Goal: Task Accomplishment & Management: Manage account settings

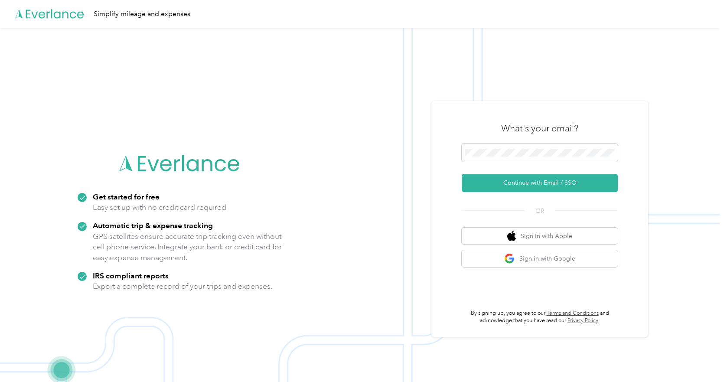
click at [456, 252] on div "What's your email? Continue with Email / SSO OR Sign in with Apple Sign in with…" at bounding box center [539, 219] width 217 height 236
click at [537, 254] on button "Sign in with Google" at bounding box center [540, 258] width 156 height 17
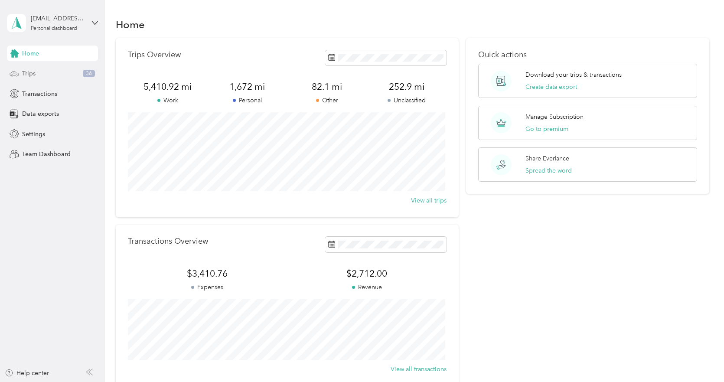
click at [82, 75] on div "Trips 36" at bounding box center [52, 74] width 91 height 16
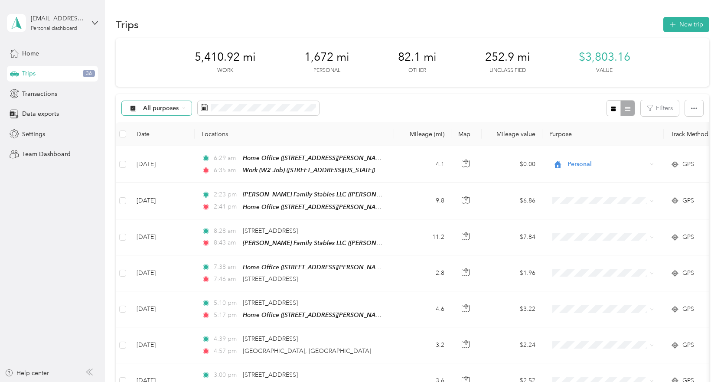
click at [190, 111] on div "All purposes" at bounding box center [157, 108] width 70 height 15
click at [170, 139] on span "Unclassified" at bounding box center [164, 138] width 42 height 9
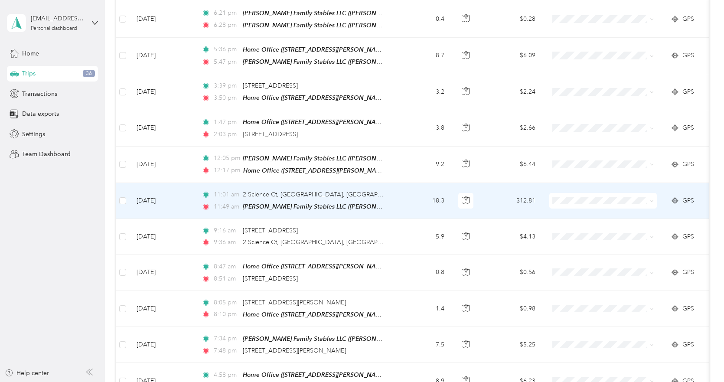
scroll to position [812, 0]
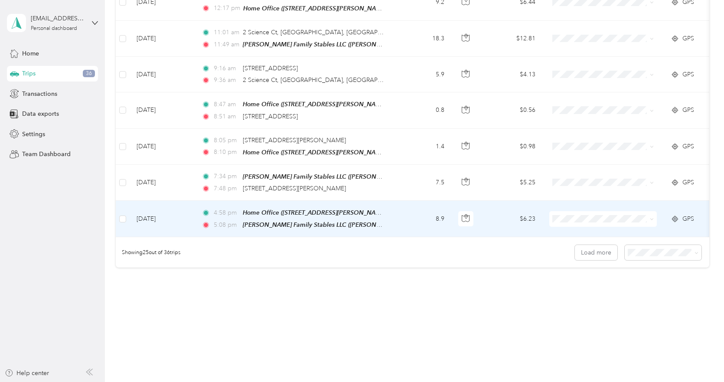
click at [574, 212] on span at bounding box center [603, 219] width 108 height 16
click at [593, 256] on span "Consultant" at bounding box center [610, 253] width 80 height 9
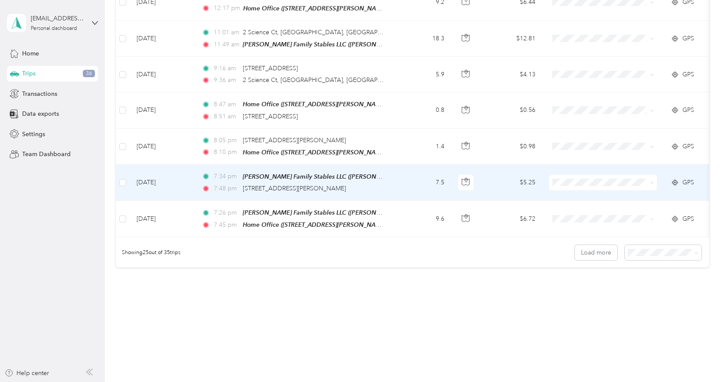
click at [586, 220] on li "Consultant" at bounding box center [603, 217] width 108 height 15
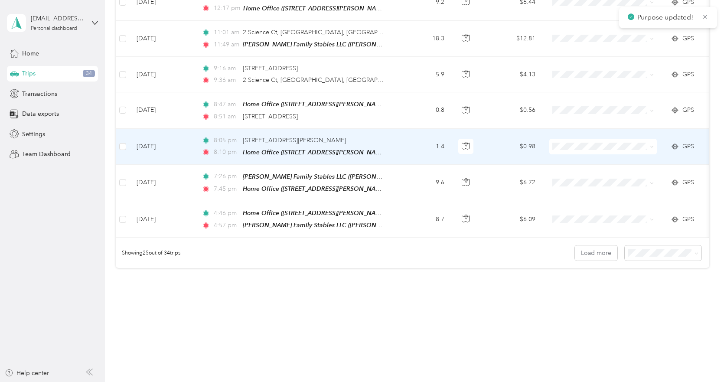
click at [572, 140] on span at bounding box center [603, 147] width 108 height 16
click at [587, 169] on span "Personal" at bounding box center [610, 167] width 80 height 9
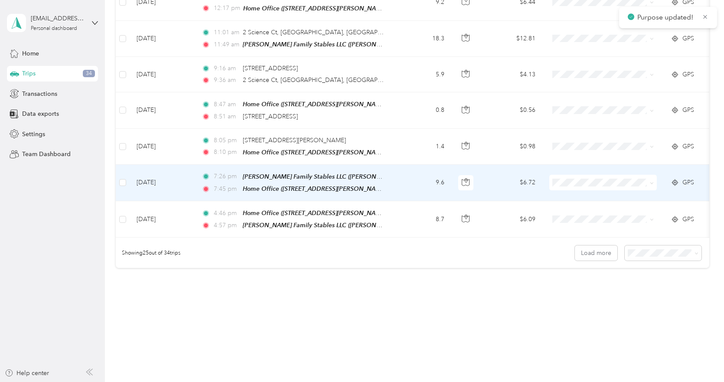
scroll to position [769, 0]
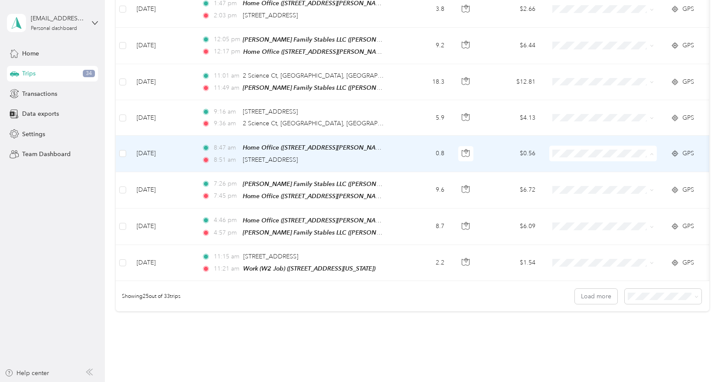
click at [583, 232] on span "Medical" at bounding box center [610, 235] width 80 height 9
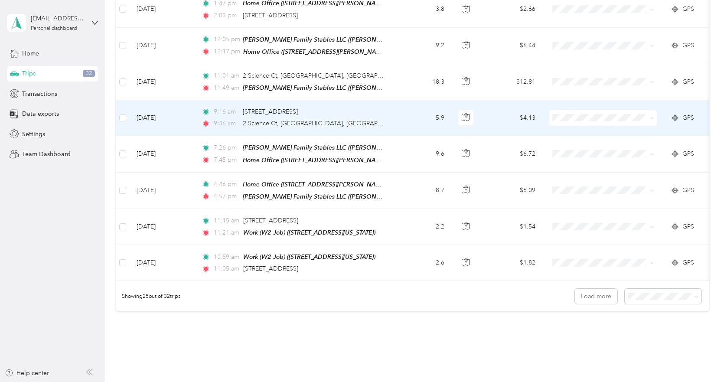
click at [580, 196] on span "Medical" at bounding box center [610, 200] width 80 height 9
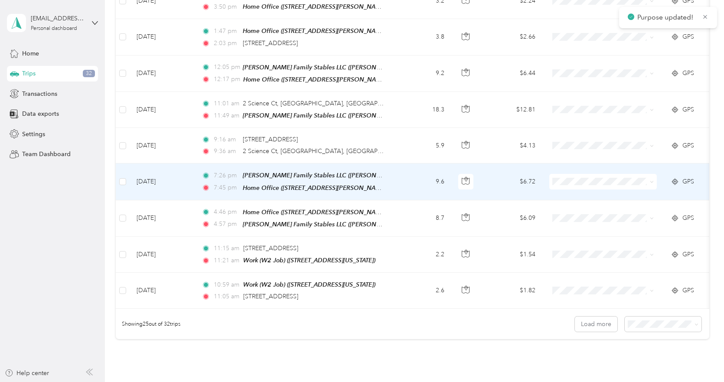
scroll to position [726, 0]
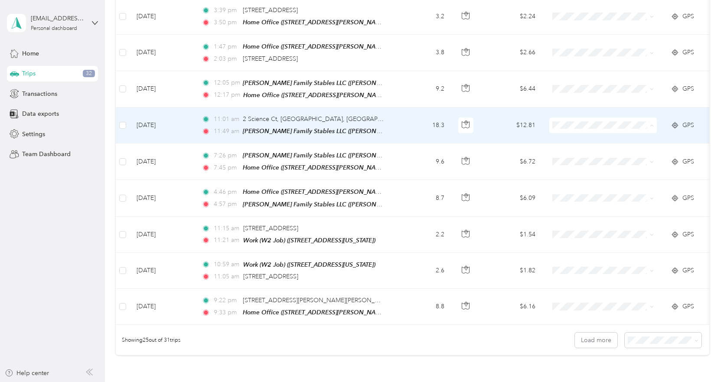
click at [589, 165] on li "Consultant" at bounding box center [603, 161] width 108 height 15
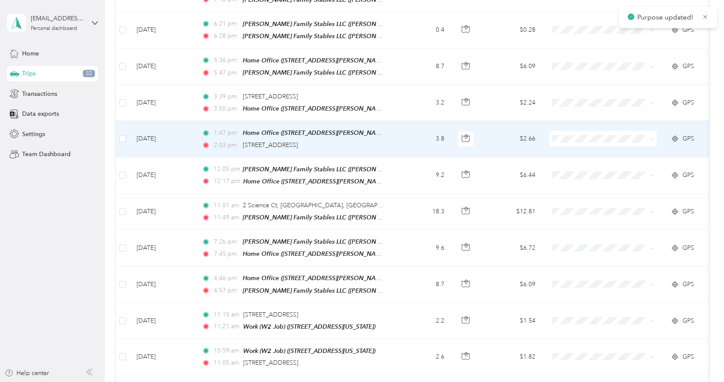
scroll to position [639, 0]
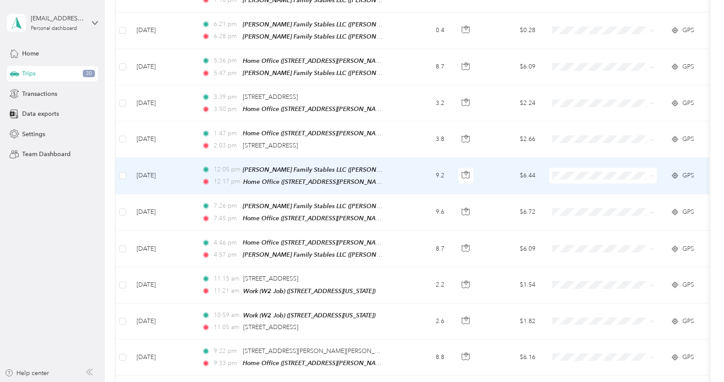
click at [580, 214] on span "Consultant" at bounding box center [610, 211] width 80 height 9
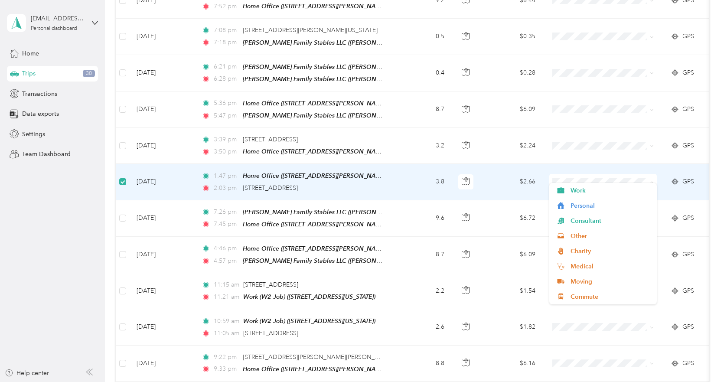
scroll to position [595, 0]
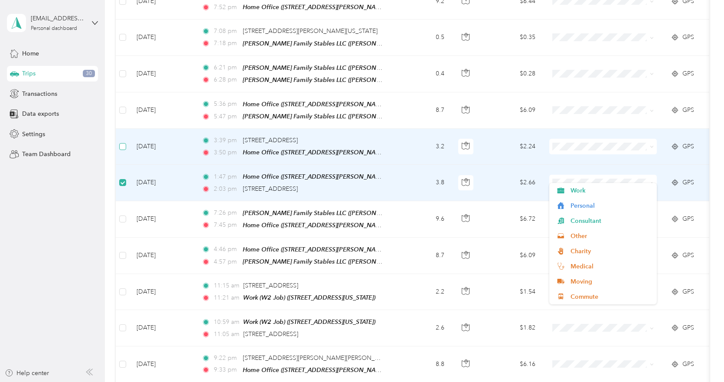
click at [122, 143] on label at bounding box center [122, 147] width 7 height 10
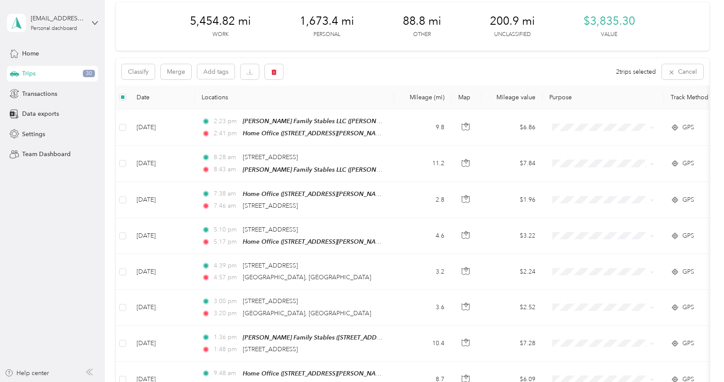
scroll to position [0, 0]
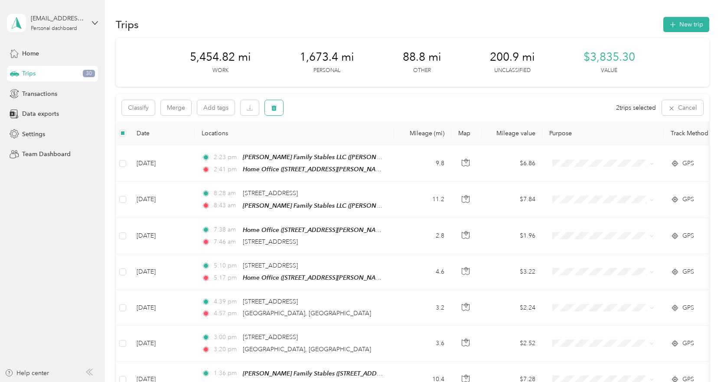
click at [273, 110] on icon "button" at bounding box center [273, 108] width 5 height 6
click at [332, 141] on button "Yes" at bounding box center [338, 144] width 17 height 14
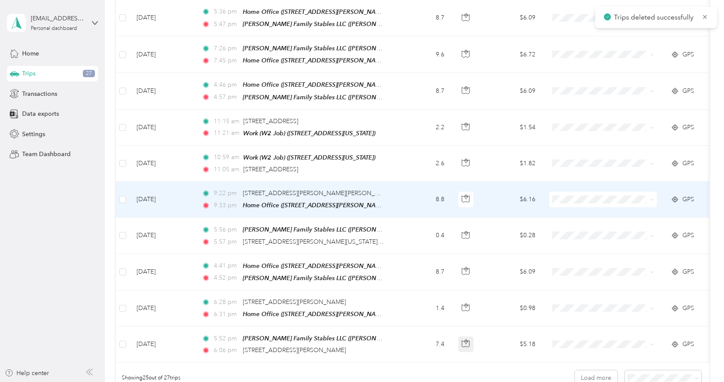
scroll to position [812, 0]
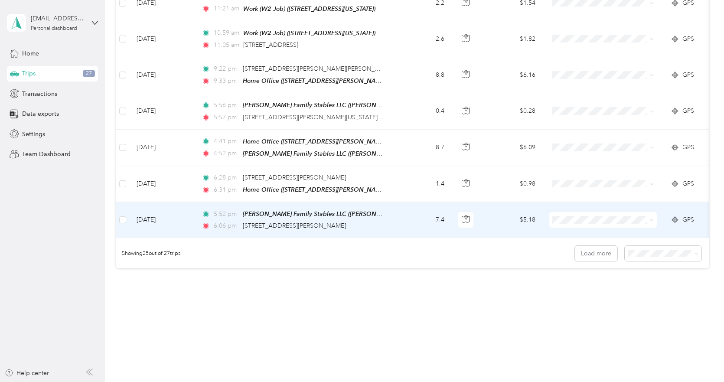
click at [588, 212] on span at bounding box center [603, 220] width 108 height 16
click at [587, 249] on span "Consultant" at bounding box center [610, 253] width 80 height 9
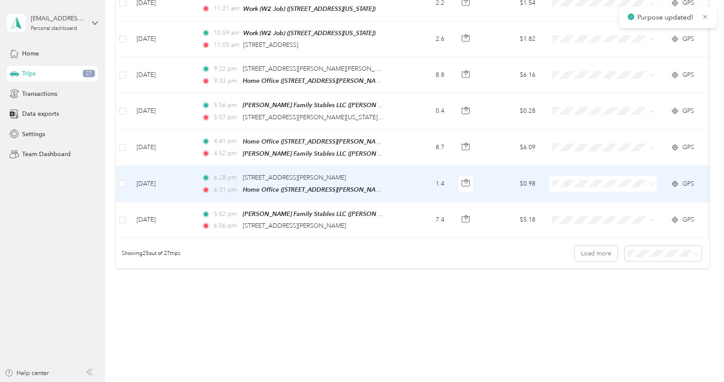
click at [567, 176] on span at bounding box center [603, 184] width 108 height 16
click at [583, 179] on td at bounding box center [602, 184] width 121 height 36
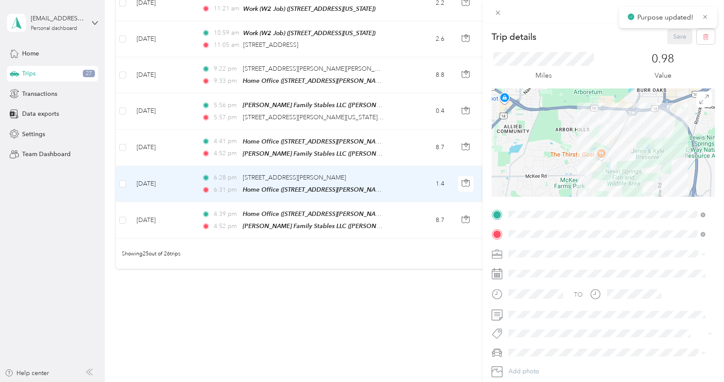
click at [427, 288] on div "Trip details Save This trip cannot be edited because it is either under review,…" at bounding box center [362, 191] width 724 height 382
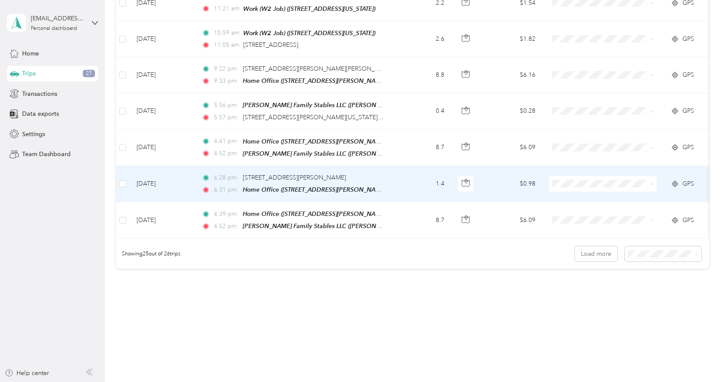
click at [581, 205] on span "Personal" at bounding box center [610, 202] width 80 height 9
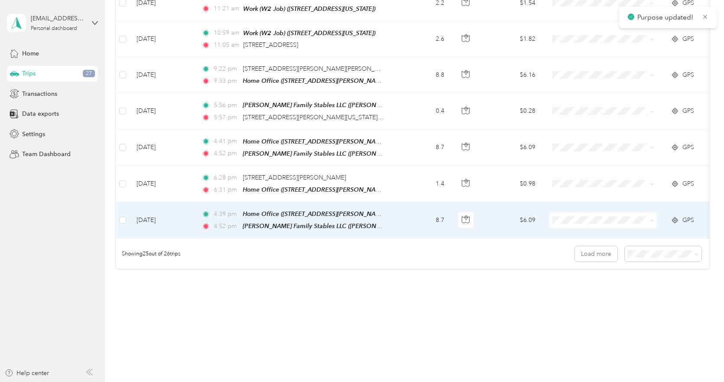
scroll to position [769, 0]
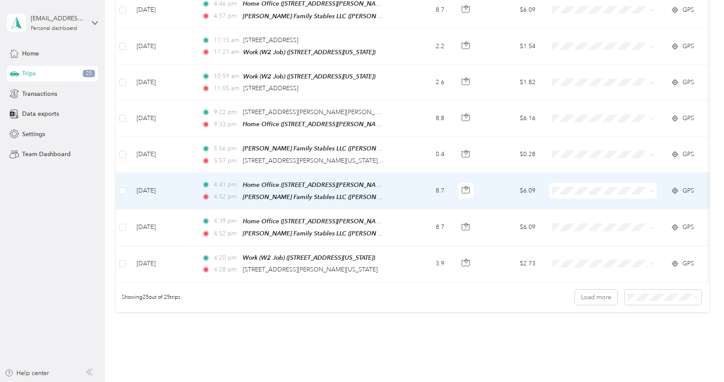
click at [583, 224] on span "Consultant" at bounding box center [610, 225] width 80 height 9
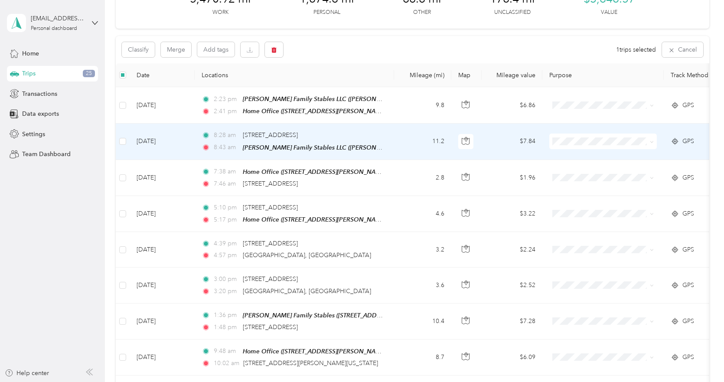
scroll to position [0, 0]
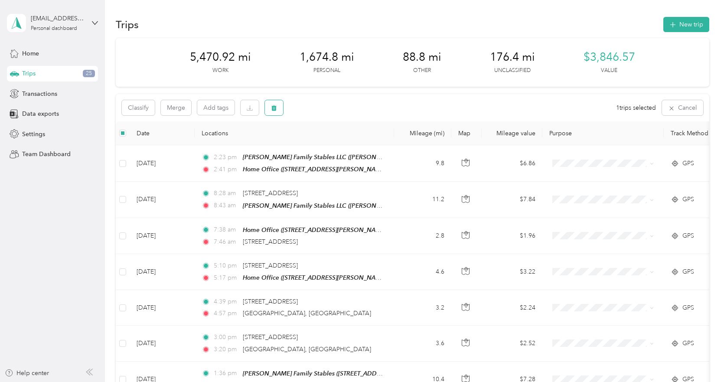
click at [268, 109] on button "button" at bounding box center [274, 107] width 18 height 15
click at [336, 147] on button "Yes" at bounding box center [338, 144] width 17 height 14
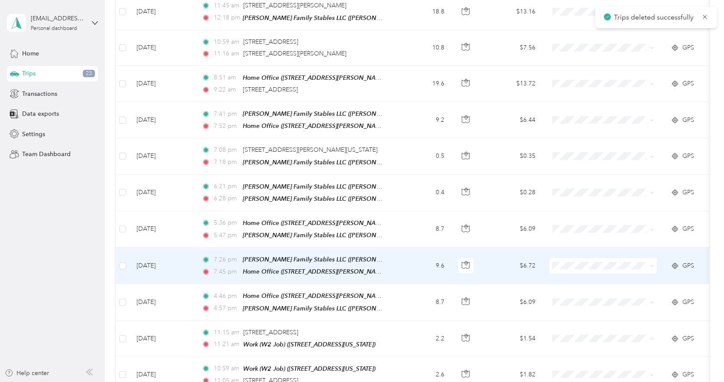
scroll to position [737, 0]
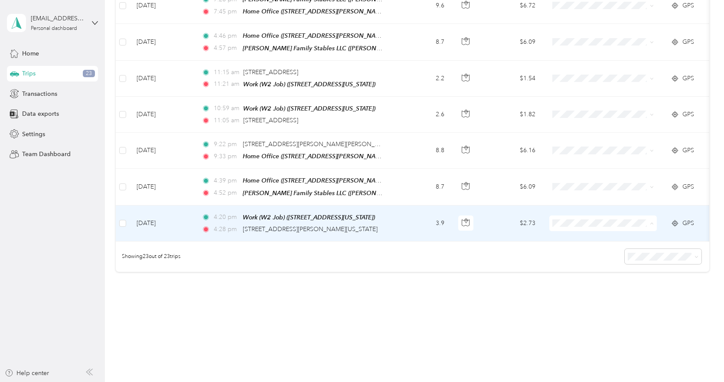
click at [585, 242] on span "Personal" at bounding box center [610, 242] width 80 height 9
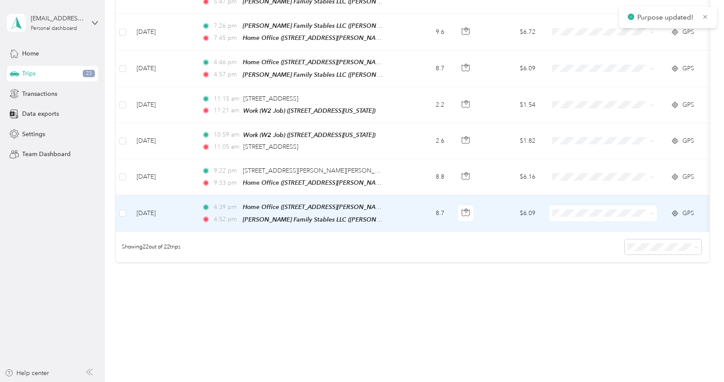
scroll to position [705, 0]
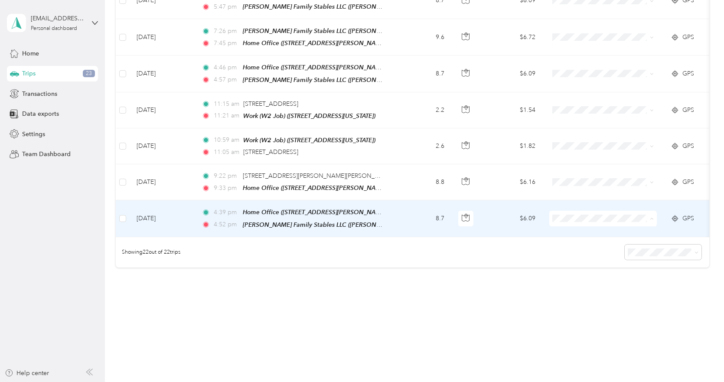
click at [583, 257] on li "Consultant" at bounding box center [603, 253] width 108 height 15
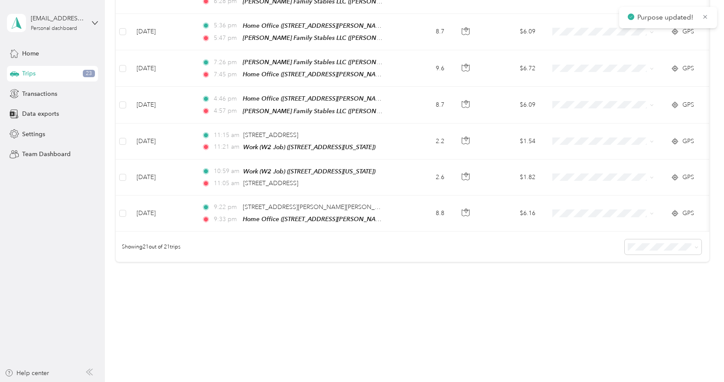
scroll to position [649, 0]
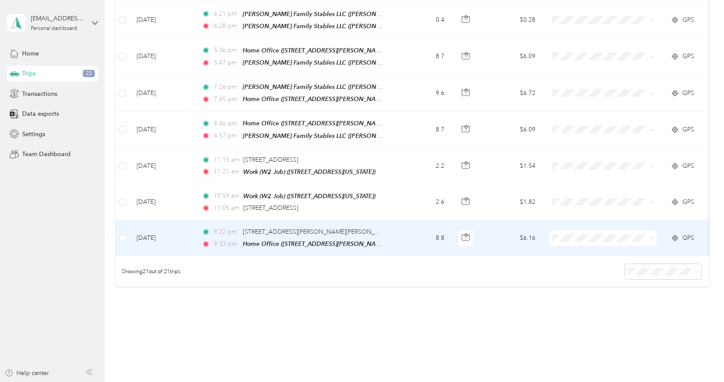
click at [594, 274] on span "Consultant" at bounding box center [610, 274] width 80 height 9
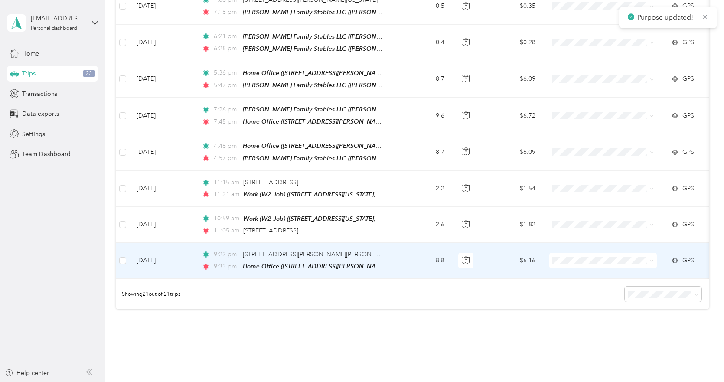
scroll to position [606, 0]
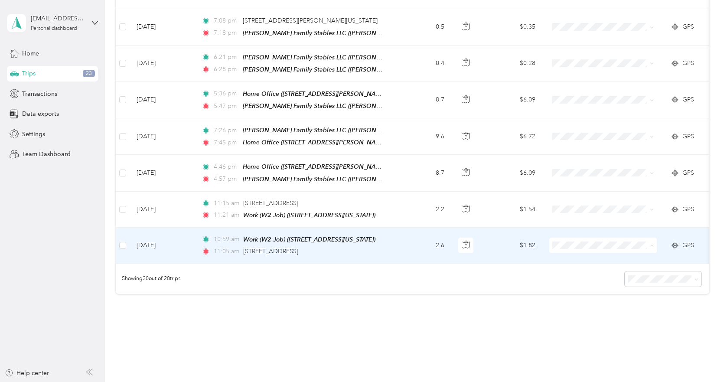
click at [596, 272] on li "Personal" at bounding box center [603, 266] width 108 height 15
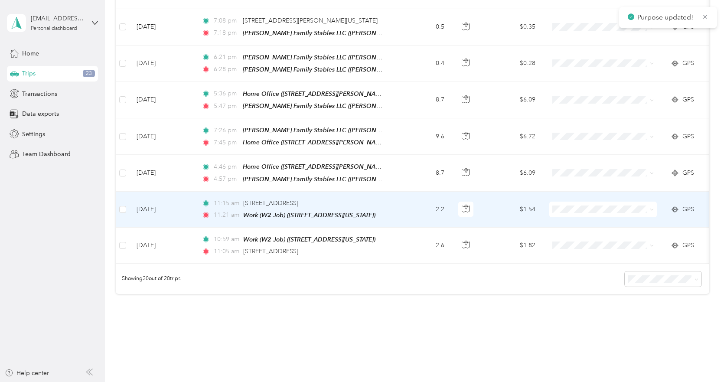
click at [591, 230] on span "Personal" at bounding box center [610, 230] width 80 height 9
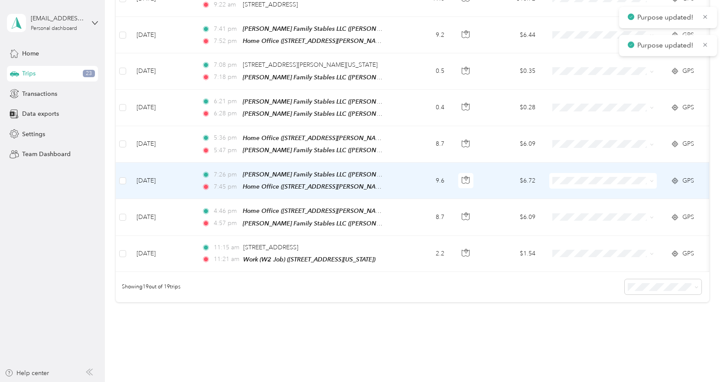
scroll to position [468, 0]
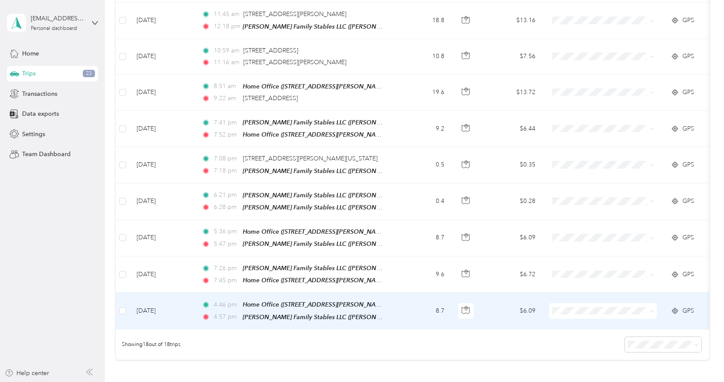
click at [595, 212] on li "Consultant" at bounding box center [603, 209] width 108 height 15
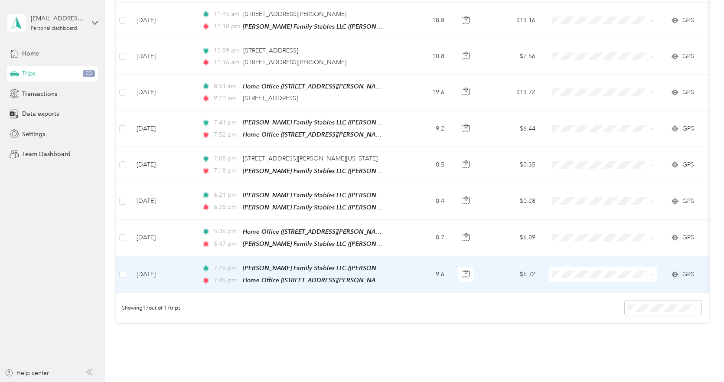
click at [588, 178] on ol "Work Personal Consultant Other Charity Medical Moving Commute" at bounding box center [603, 196] width 108 height 121
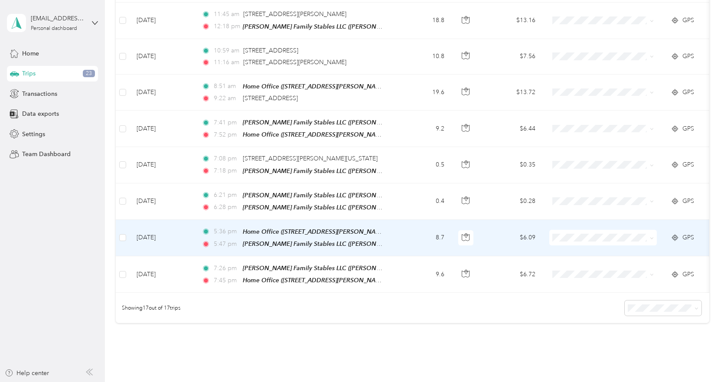
click at [583, 272] on span "Consultant" at bounding box center [610, 276] width 80 height 9
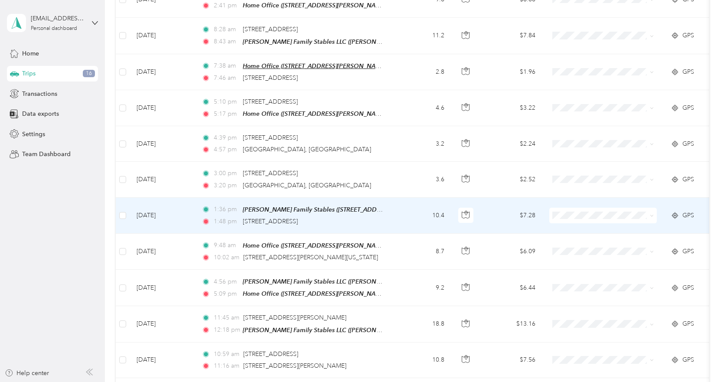
scroll to position [0, 0]
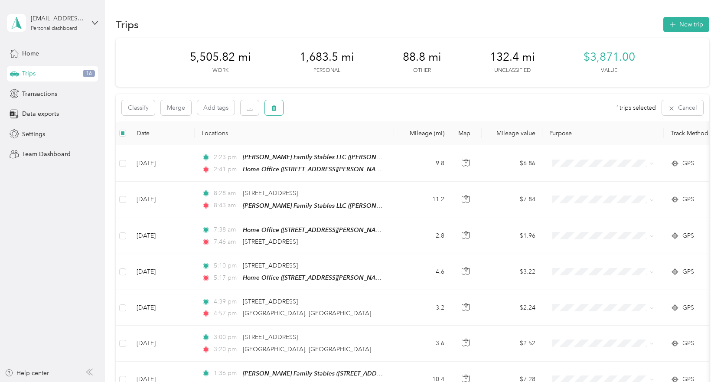
click at [279, 113] on button "button" at bounding box center [274, 107] width 18 height 15
click at [333, 141] on button "Yes" at bounding box center [338, 144] width 17 height 14
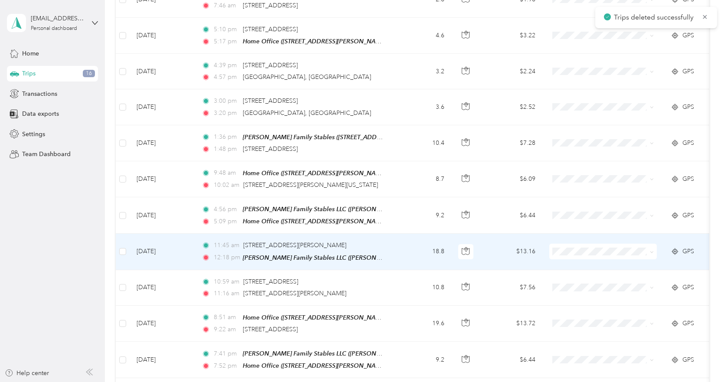
scroll to position [347, 0]
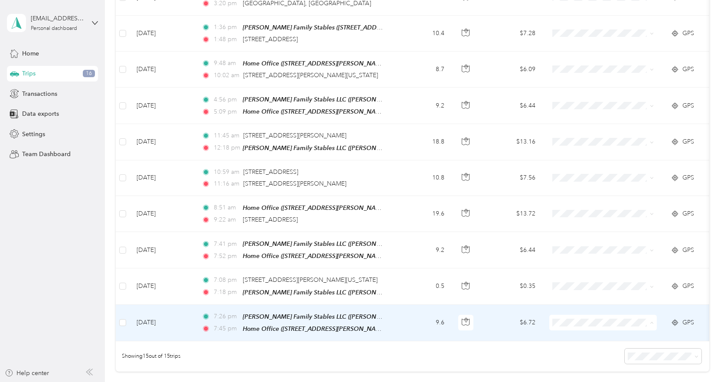
click at [586, 228] on span "Consultant" at bounding box center [610, 223] width 80 height 9
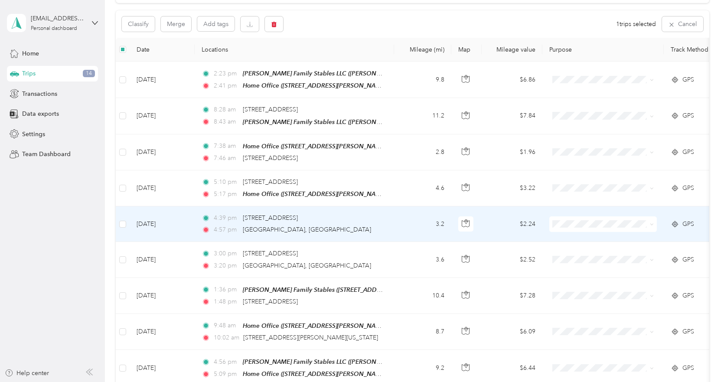
scroll to position [0, 0]
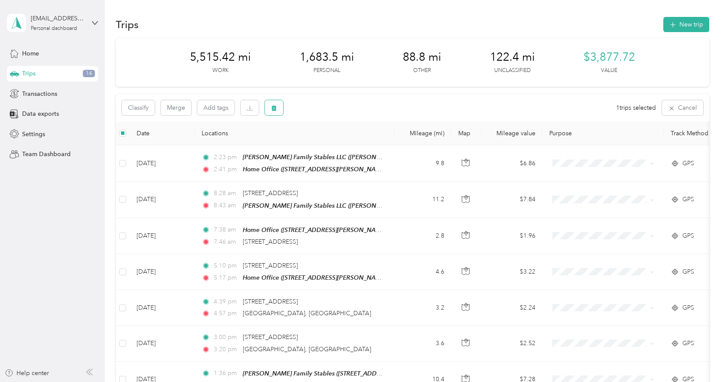
click at [276, 106] on icon "button" at bounding box center [274, 108] width 6 height 6
click at [336, 146] on button "Yes" at bounding box center [338, 144] width 17 height 14
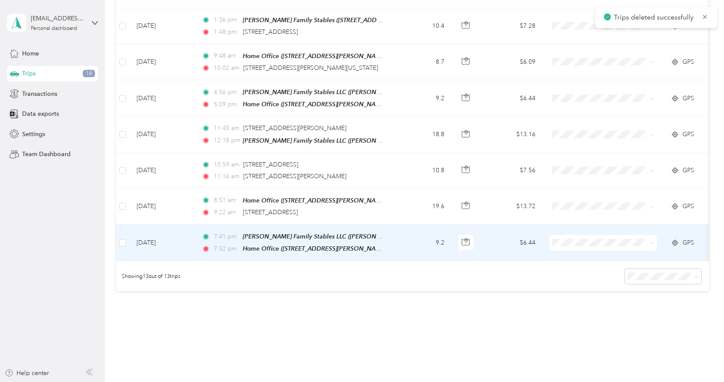
scroll to position [385, 0]
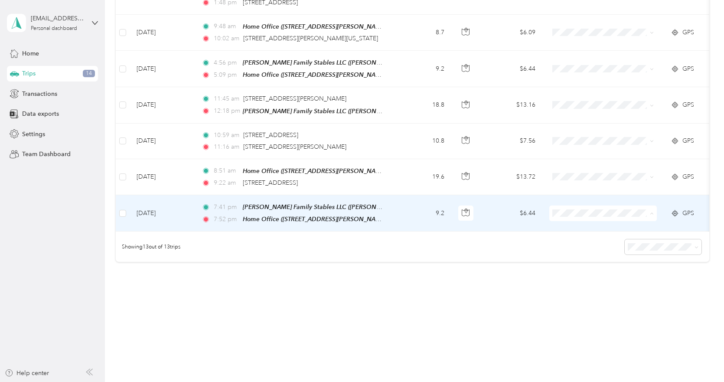
click at [588, 252] on span "Consultant" at bounding box center [610, 253] width 80 height 9
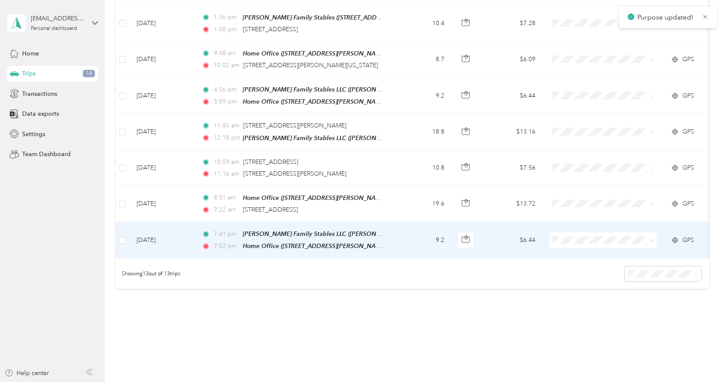
scroll to position [341, 0]
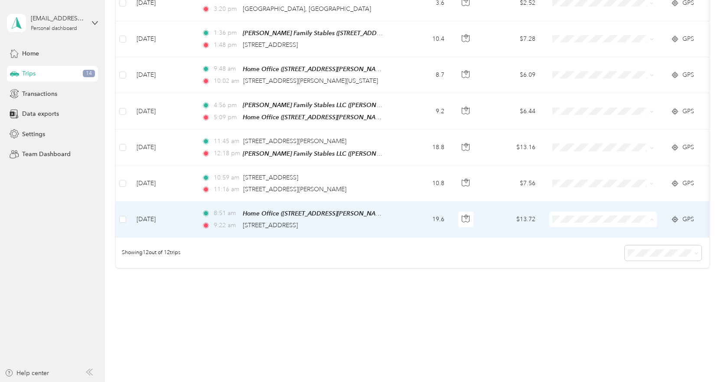
click at [588, 249] on span "Personal" at bounding box center [610, 245] width 80 height 9
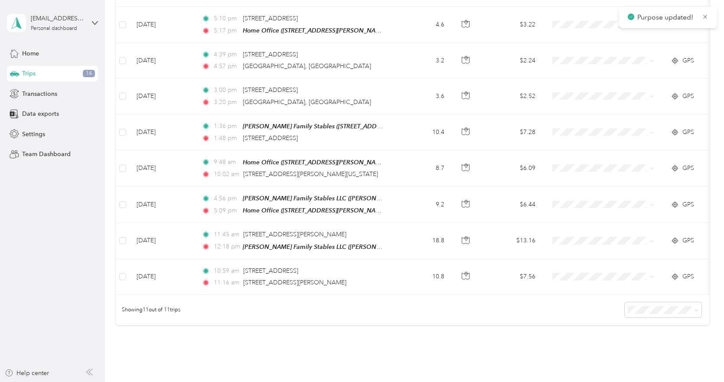
scroll to position [233, 0]
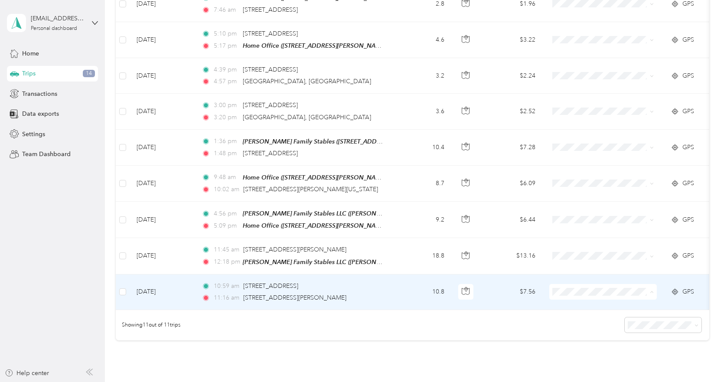
click at [598, 183] on span "Personal" at bounding box center [610, 180] width 80 height 9
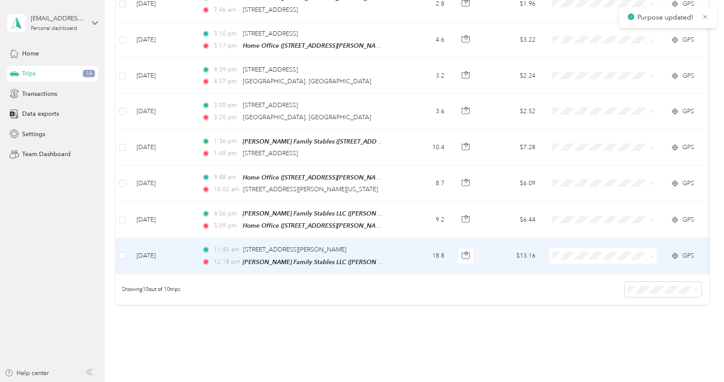
click at [583, 297] on span "Consultant" at bounding box center [610, 297] width 80 height 9
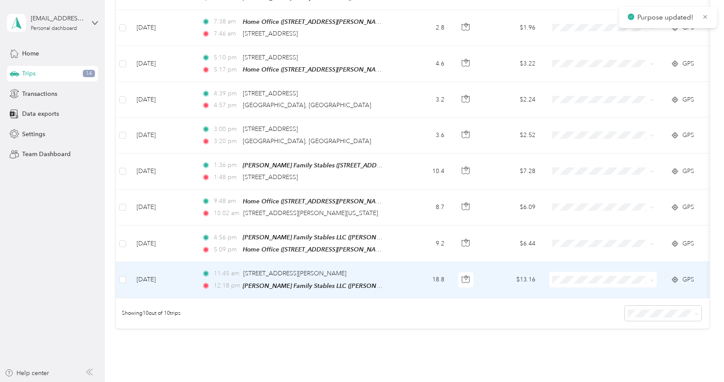
scroll to position [189, 0]
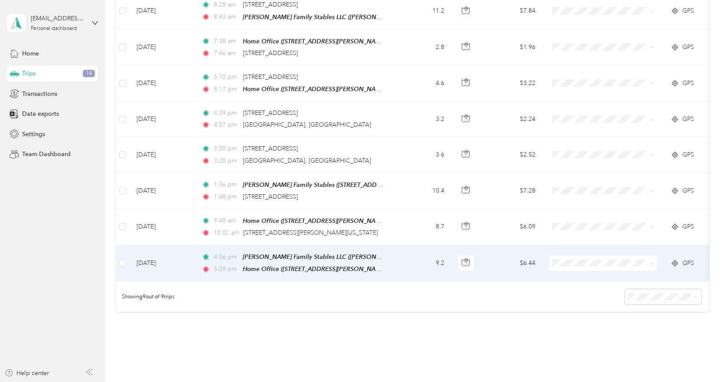
click at [585, 172] on li "Consultant" at bounding box center [603, 167] width 108 height 15
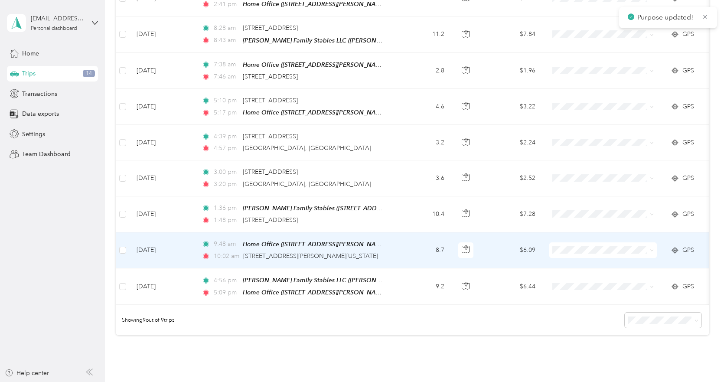
scroll to position [146, 0]
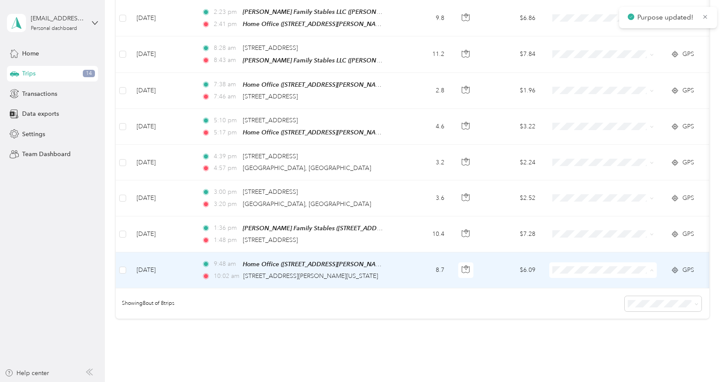
click at [582, 176] on span "Consultant" at bounding box center [610, 174] width 80 height 9
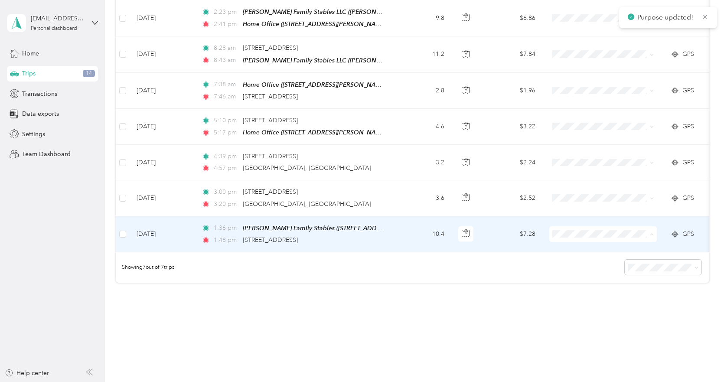
click at [575, 275] on span "Consultant" at bounding box center [610, 278] width 80 height 9
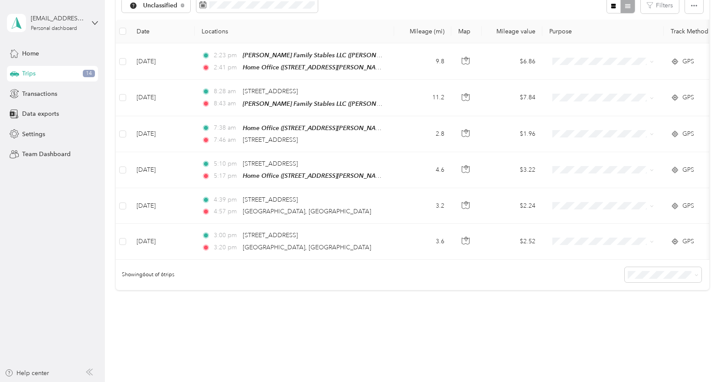
click at [530, 290] on div "Showing 6 out of 6 trips" at bounding box center [412, 275] width 593 height 30
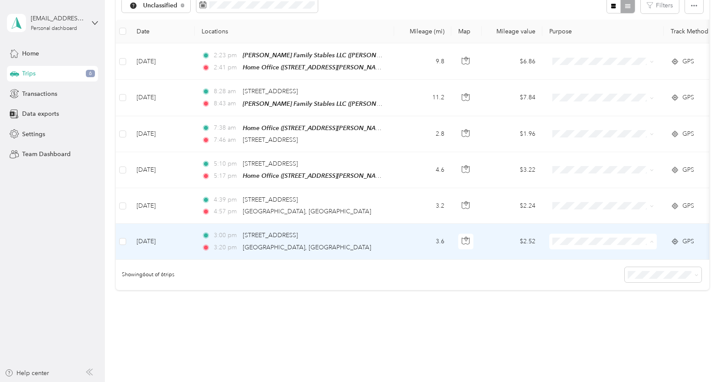
click at [575, 267] on span "Personal" at bounding box center [610, 270] width 80 height 9
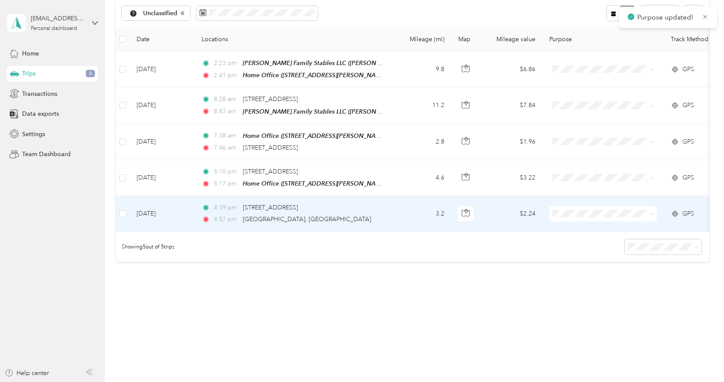
scroll to position [99, 0]
click at [577, 243] on li "Personal" at bounding box center [603, 236] width 108 height 15
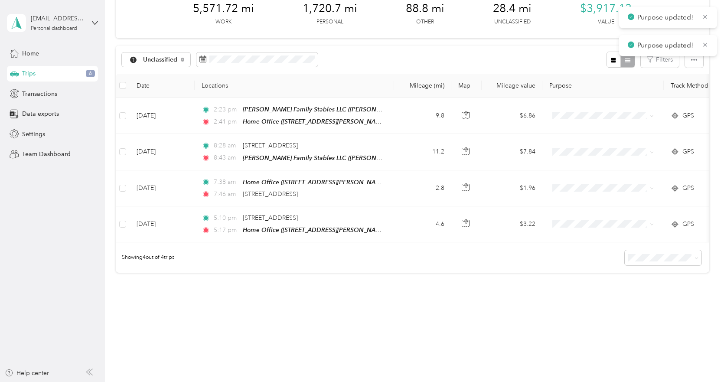
scroll to position [48, 0]
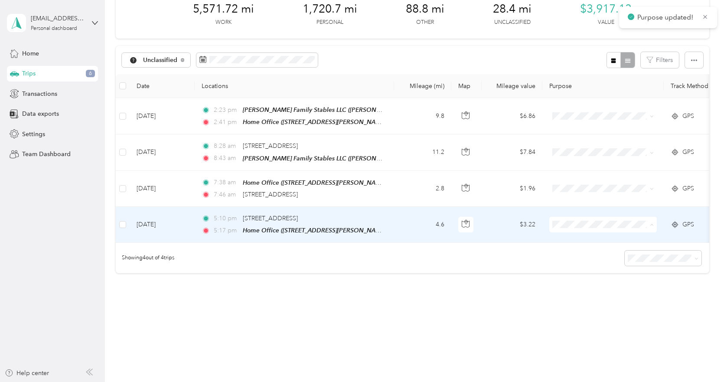
click at [583, 251] on span "Personal" at bounding box center [610, 253] width 80 height 9
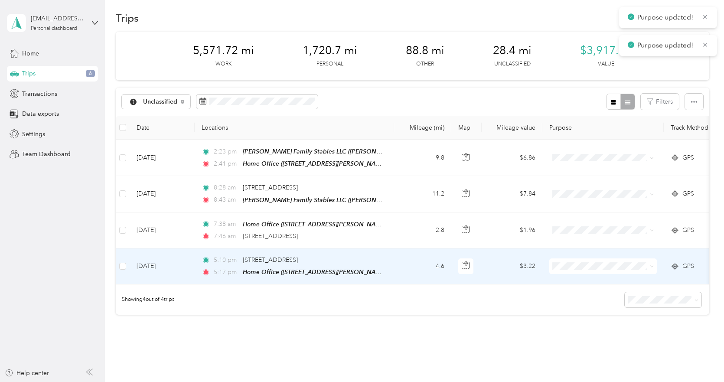
scroll to position [5, 0]
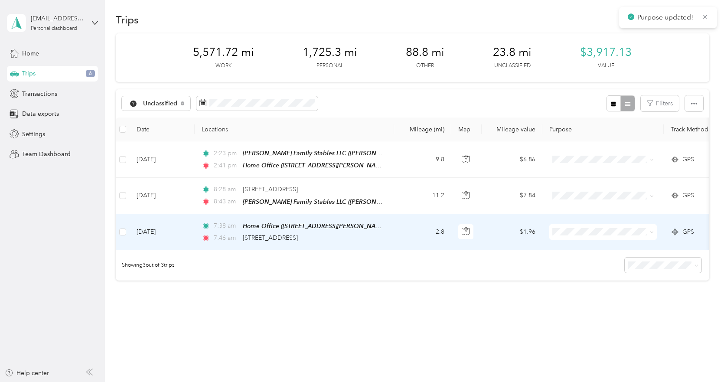
click at [399, 236] on td "2.8" at bounding box center [422, 232] width 57 height 36
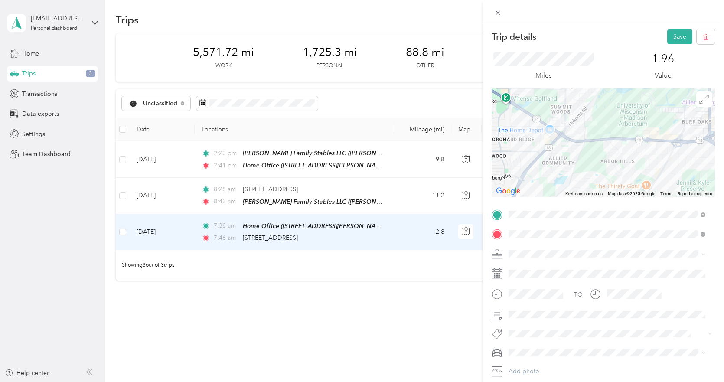
click at [434, 313] on div "Trip details Save This trip cannot be edited because it is either under review,…" at bounding box center [362, 191] width 724 height 382
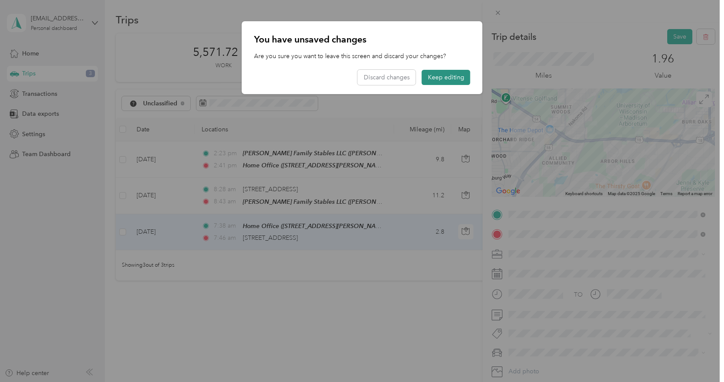
click at [437, 77] on button "Keep editing" at bounding box center [446, 77] width 49 height 15
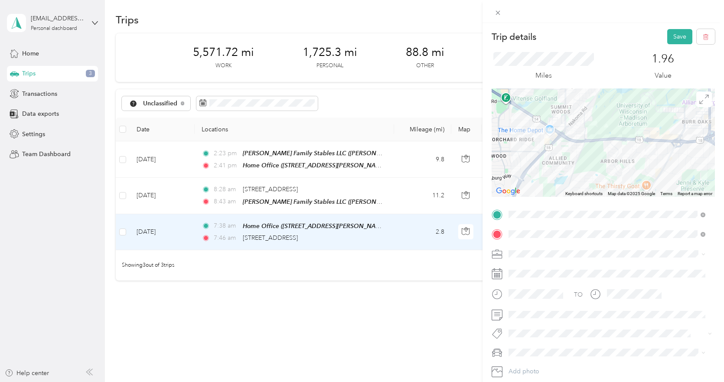
click at [538, 169] on li "Consultant" at bounding box center [606, 162] width 203 height 15
click at [667, 39] on button "Save" at bounding box center [679, 36] width 25 height 15
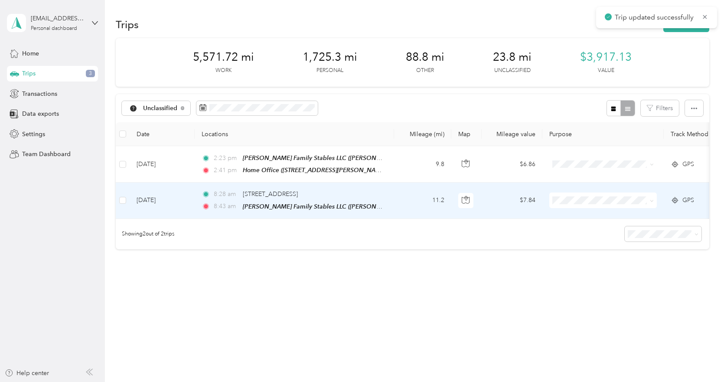
click at [640, 205] on span at bounding box center [603, 200] width 108 height 16
click at [608, 246] on span "Consultant" at bounding box center [610, 245] width 80 height 9
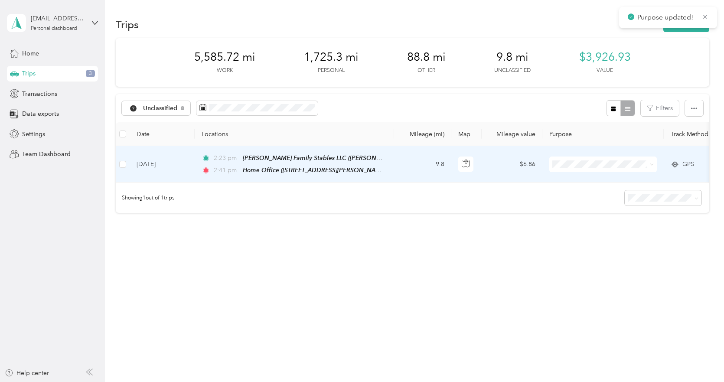
click at [610, 170] on span at bounding box center [603, 164] width 108 height 16
click at [598, 158] on span at bounding box center [603, 164] width 108 height 16
click at [603, 205] on li "Consultant" at bounding box center [603, 210] width 108 height 15
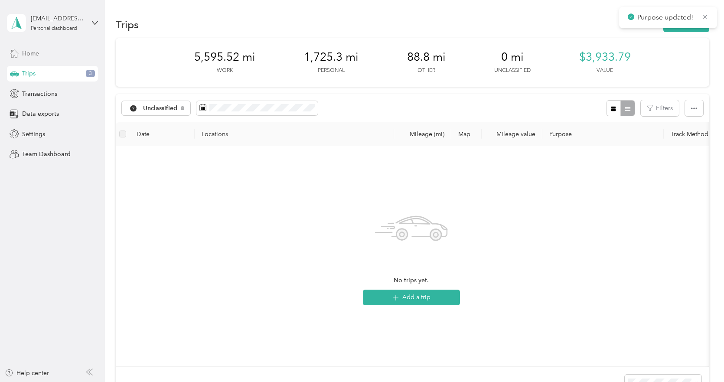
click at [58, 52] on div "Home" at bounding box center [52, 54] width 91 height 16
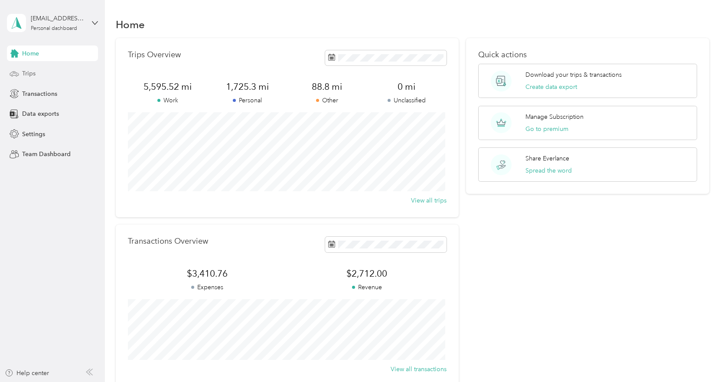
click at [66, 73] on div "Trips" at bounding box center [52, 74] width 91 height 16
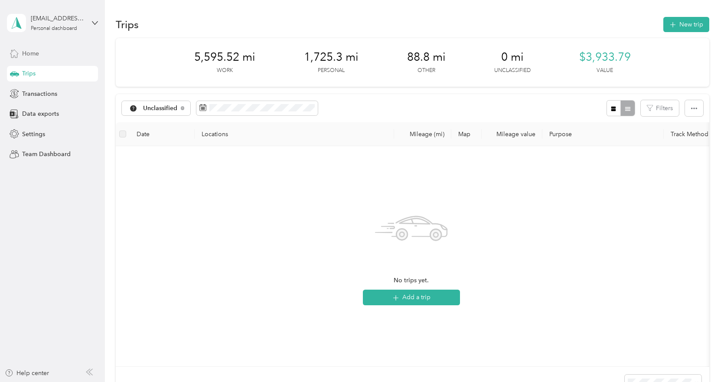
click at [53, 57] on div "Home" at bounding box center [52, 54] width 91 height 16
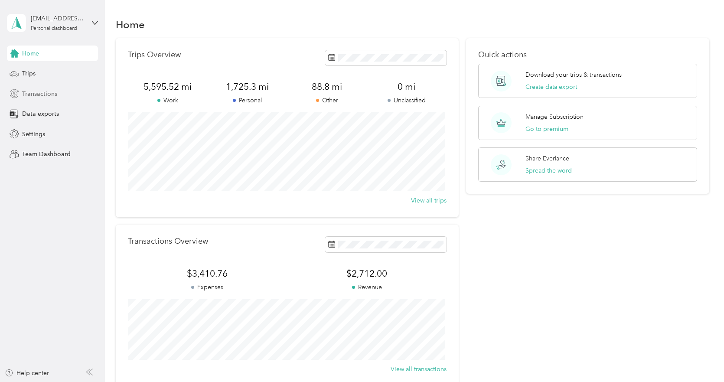
click at [36, 92] on span "Transactions" at bounding box center [39, 93] width 35 height 9
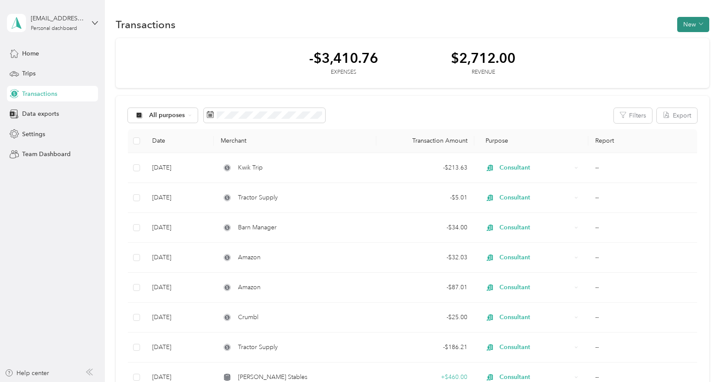
click at [689, 27] on button "New" at bounding box center [693, 24] width 32 height 15
drag, startPoint x: 694, startPoint y: 46, endPoint x: 651, endPoint y: 89, distance: 61.0
click at [694, 46] on li "Expense" at bounding box center [684, 40] width 45 height 15
click at [678, 47] on li "Expense" at bounding box center [684, 40] width 45 height 15
click at [681, 41] on span "Expense" at bounding box center [688, 40] width 23 height 9
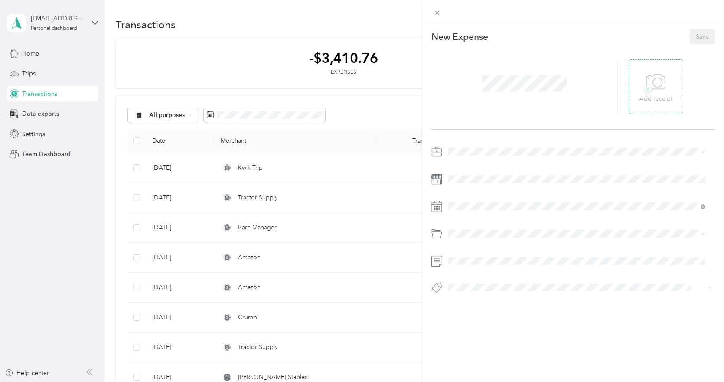
click at [672, 99] on div "+ Add receipt" at bounding box center [656, 86] width 55 height 55
click at [639, 88] on div "+ Add receipt" at bounding box center [655, 86] width 33 height 33
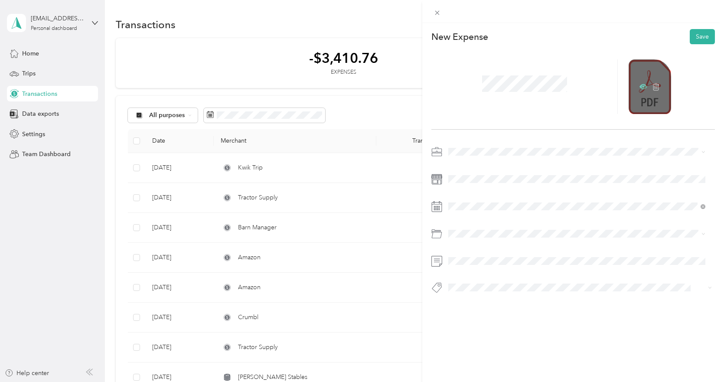
click at [639, 87] on icon at bounding box center [643, 87] width 8 height 8
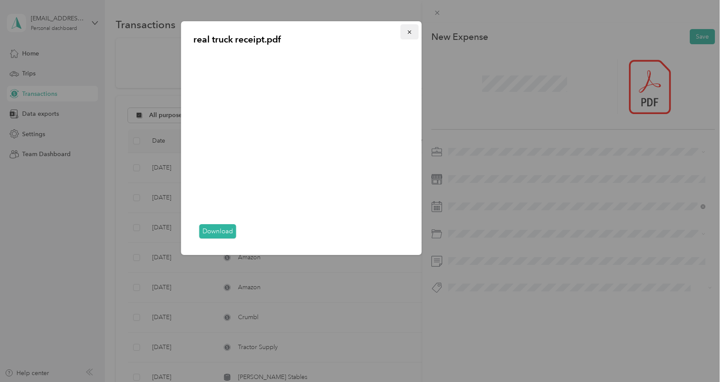
click at [412, 35] on icon "button" at bounding box center [410, 32] width 6 height 6
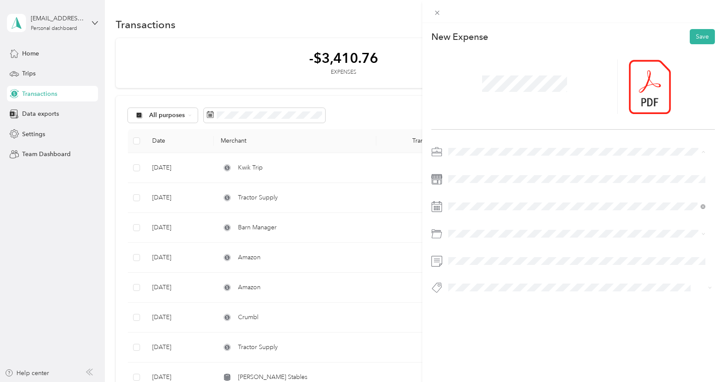
click at [488, 196] on div "Consultant" at bounding box center [576, 197] width 251 height 9
click at [639, 87] on icon at bounding box center [643, 86] width 8 height 5
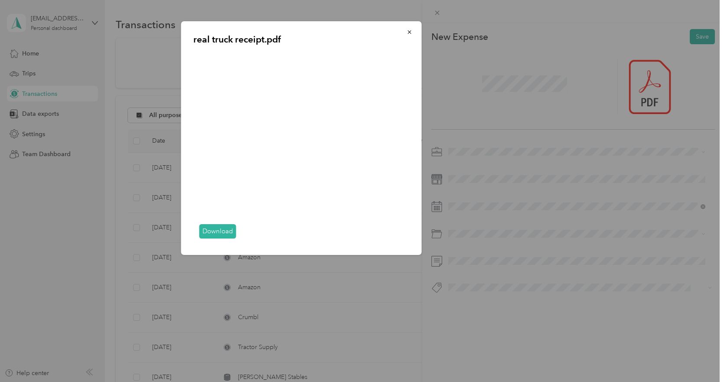
drag, startPoint x: 413, startPoint y: 30, endPoint x: 445, endPoint y: 47, distance: 36.3
click at [413, 30] on button "button" at bounding box center [410, 31] width 18 height 15
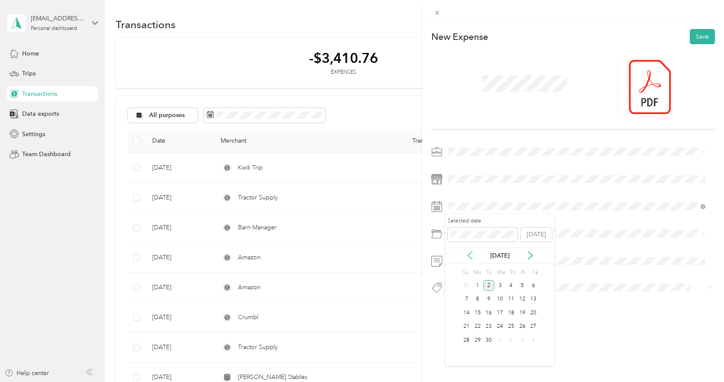
click at [470, 252] on icon at bounding box center [470, 255] width 9 height 9
click at [474, 297] on div "4" at bounding box center [477, 299] width 11 height 11
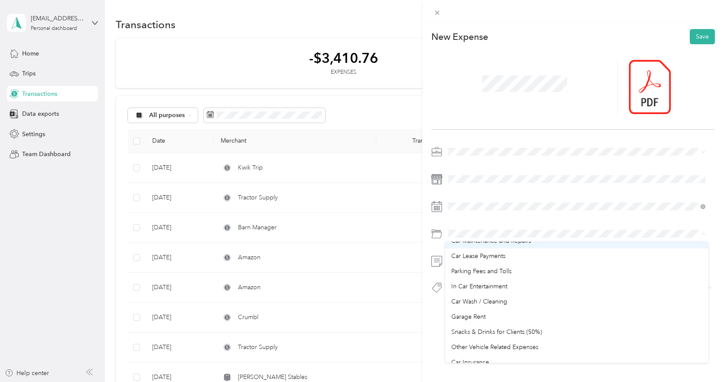
scroll to position [43, 0]
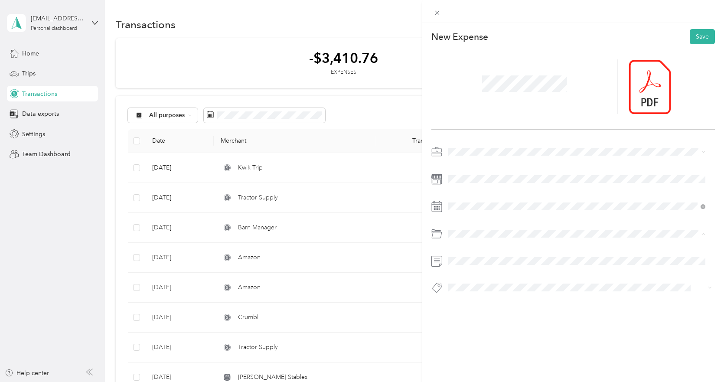
click at [495, 350] on span "Other Vehicle Related Expenses" at bounding box center [494, 346] width 87 height 7
click at [700, 37] on button "Save" at bounding box center [702, 36] width 25 height 15
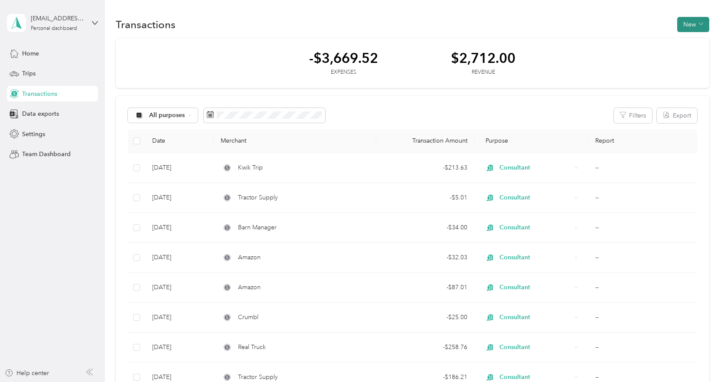
click at [699, 26] on icon "button" at bounding box center [701, 24] width 4 height 4
click at [697, 44] on span "Expense" at bounding box center [688, 40] width 23 height 9
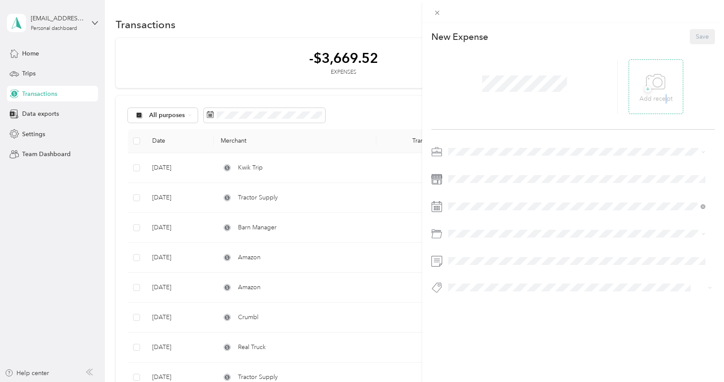
click at [661, 97] on p "Add receipt" at bounding box center [655, 99] width 33 height 10
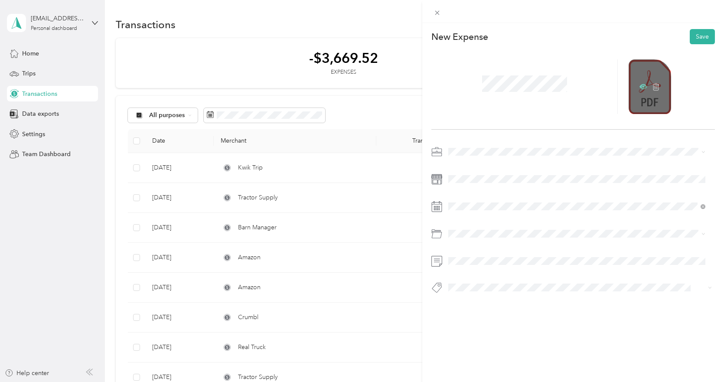
click at [639, 88] on icon at bounding box center [643, 86] width 8 height 5
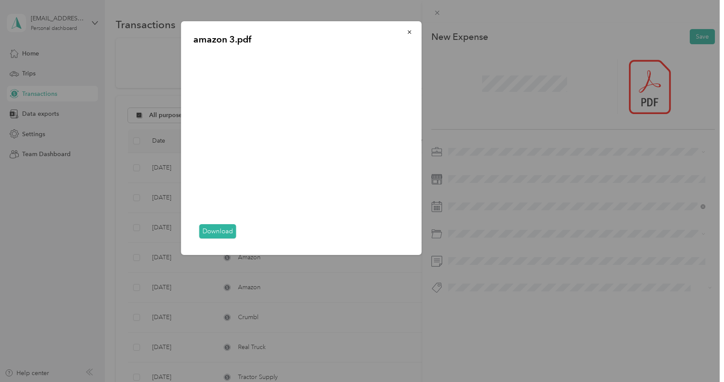
drag, startPoint x: 408, startPoint y: 33, endPoint x: 482, endPoint y: 54, distance: 76.7
click at [408, 33] on icon "button" at bounding box center [408, 31] width 3 height 3
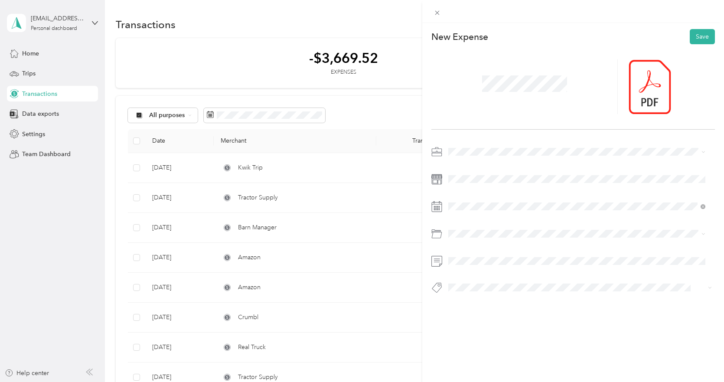
click at [465, 147] on span at bounding box center [580, 152] width 270 height 14
click at [456, 204] on ol "Work Personal Consultant Other Charity Medical Moving Commute" at bounding box center [576, 220] width 263 height 121
click at [498, 199] on div at bounding box center [573, 222] width 284 height 155
click at [470, 259] on icon at bounding box center [470, 255] width 9 height 9
click at [521, 343] on div "29" at bounding box center [522, 340] width 11 height 11
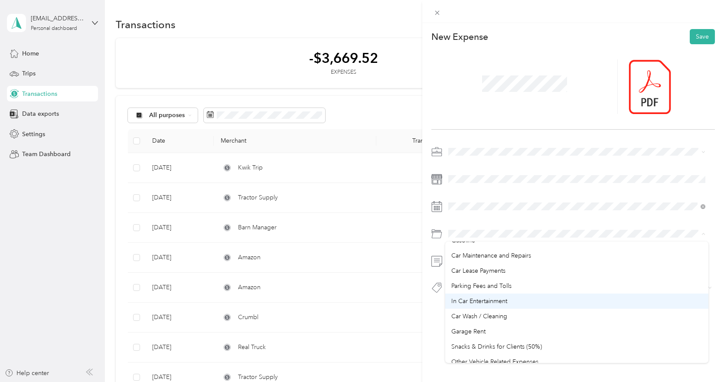
scroll to position [43, 0]
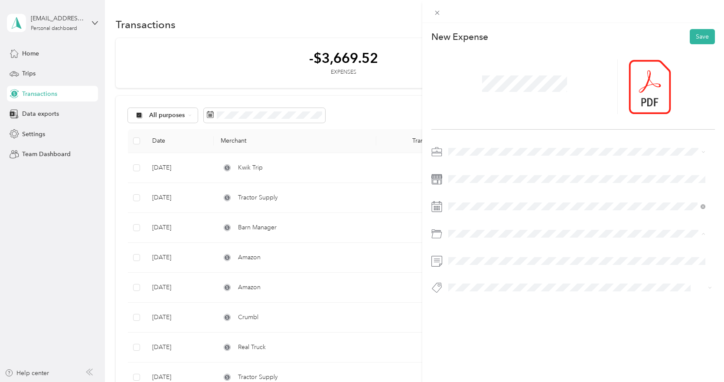
click at [485, 345] on span "Other Vehicle Related Expenses" at bounding box center [494, 346] width 87 height 7
click at [691, 39] on button "Save" at bounding box center [702, 36] width 25 height 15
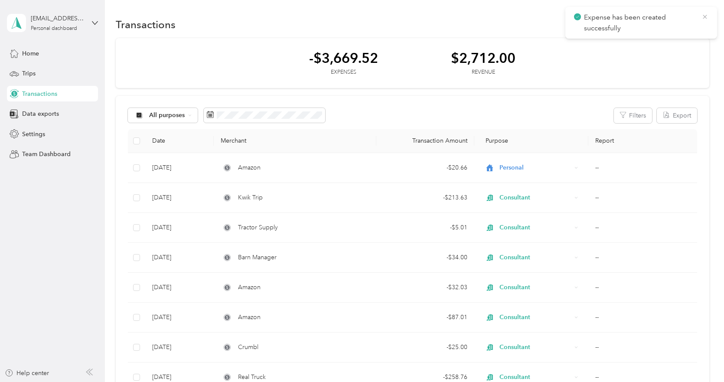
click at [704, 17] on icon at bounding box center [704, 17] width 7 height 8
click at [691, 21] on button "New" at bounding box center [693, 24] width 32 height 15
click at [684, 41] on span "Expense" at bounding box center [688, 40] width 23 height 9
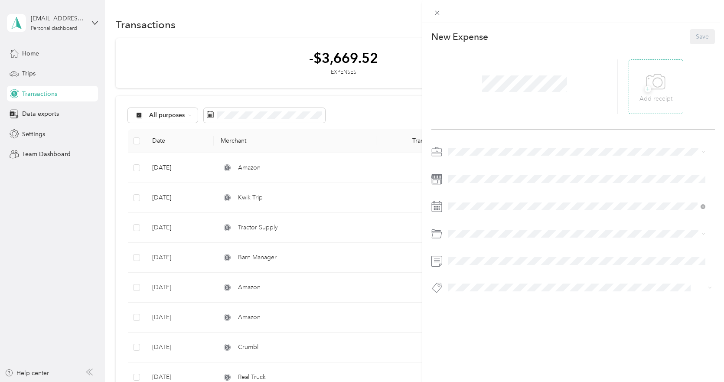
click at [631, 87] on div "+ Add receipt" at bounding box center [656, 86] width 55 height 55
click at [645, 100] on p "Add receipt" at bounding box center [655, 99] width 33 height 10
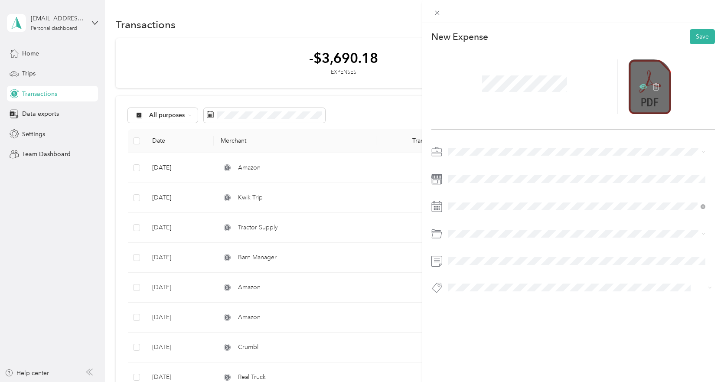
click at [642, 86] on icon at bounding box center [643, 86] width 3 height 3
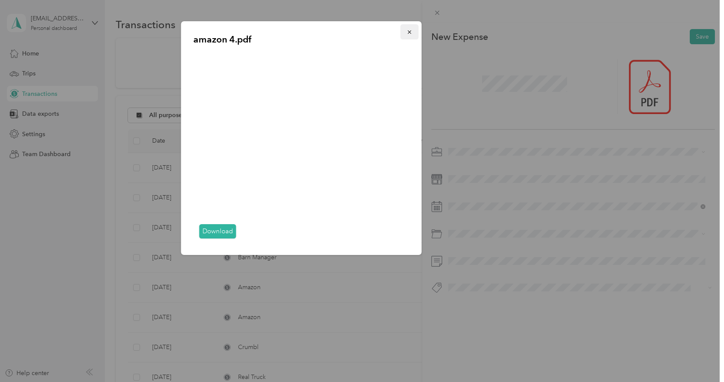
click at [410, 32] on icon "button" at bounding box center [408, 31] width 3 height 3
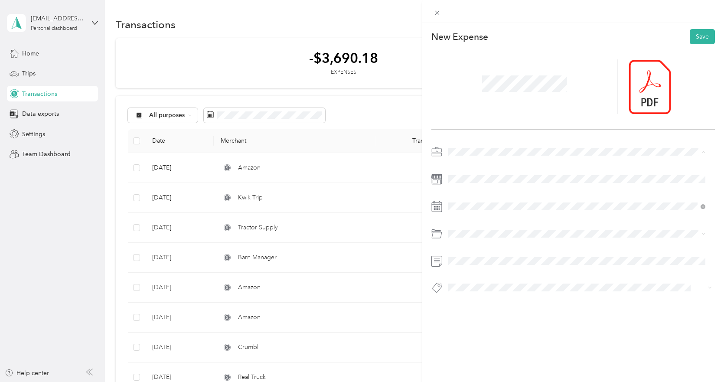
click at [463, 197] on span "Consultant" at bounding box center [465, 197] width 29 height 7
click at [466, 212] on span at bounding box center [580, 206] width 270 height 14
click at [473, 252] on div "[DATE]" at bounding box center [499, 256] width 109 height 16
click at [473, 253] on icon at bounding box center [470, 255] width 9 height 9
click at [522, 342] on div "29" at bounding box center [522, 340] width 11 height 11
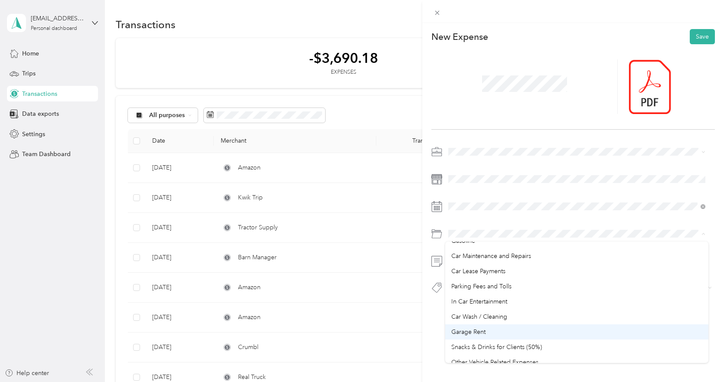
scroll to position [43, 0]
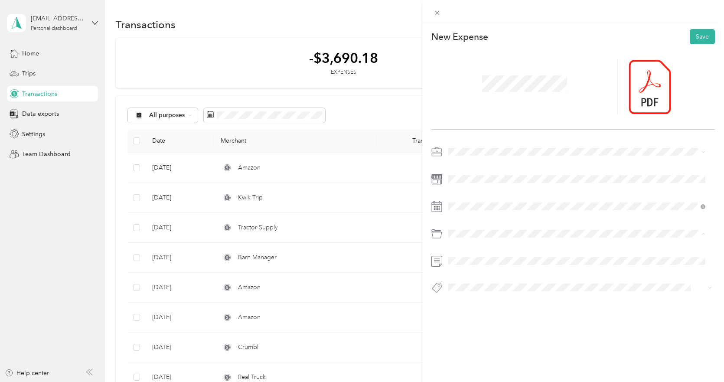
click at [491, 339] on li "Other Vehicle Related Expenses" at bounding box center [576, 346] width 263 height 15
click at [686, 101] on div at bounding box center [672, 86] width 86 height 55
click at [697, 42] on button "Save" at bounding box center [702, 36] width 25 height 15
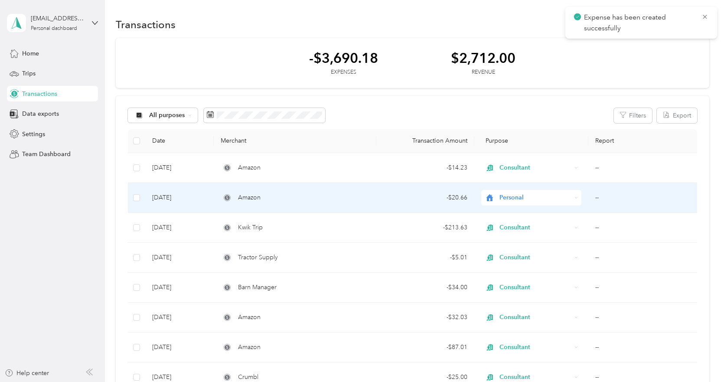
click at [525, 195] on span "Personal" at bounding box center [535, 198] width 72 height 10
click at [525, 238] on li "Consultant" at bounding box center [530, 244] width 100 height 15
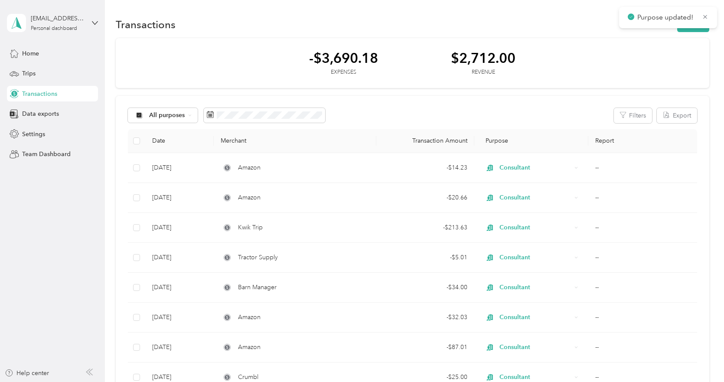
click at [616, 64] on div "-$3,690.18 Expenses $2,712.00 Revenue" at bounding box center [412, 63] width 593 height 50
click at [704, 17] on icon at bounding box center [705, 17] width 7 height 8
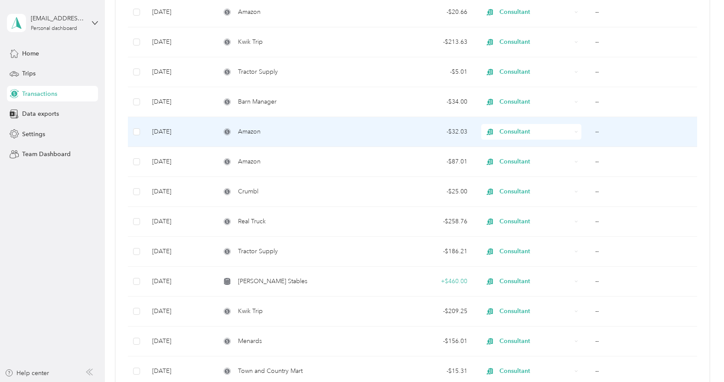
scroll to position [260, 0]
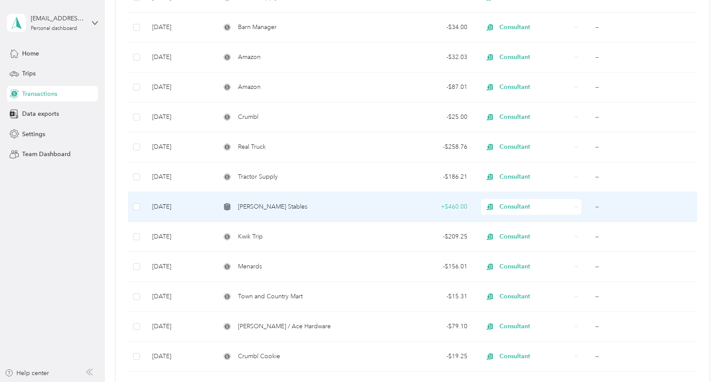
click at [453, 201] on td "+ $460.00" at bounding box center [425, 207] width 98 height 30
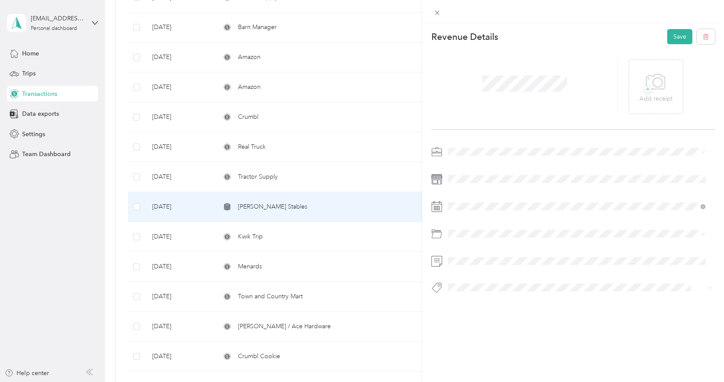
click at [405, 87] on div "This revenue cannot be edited because it is either under review, approved, or p…" at bounding box center [362, 191] width 724 height 382
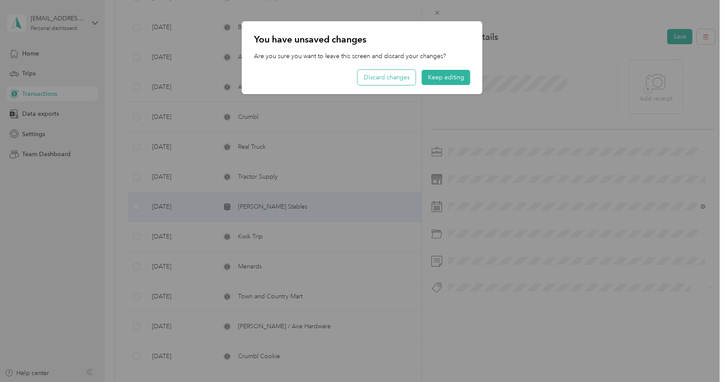
drag, startPoint x: 408, startPoint y: 82, endPoint x: 548, endPoint y: 85, distance: 139.6
click at [408, 83] on button "Discard changes" at bounding box center [387, 77] width 58 height 15
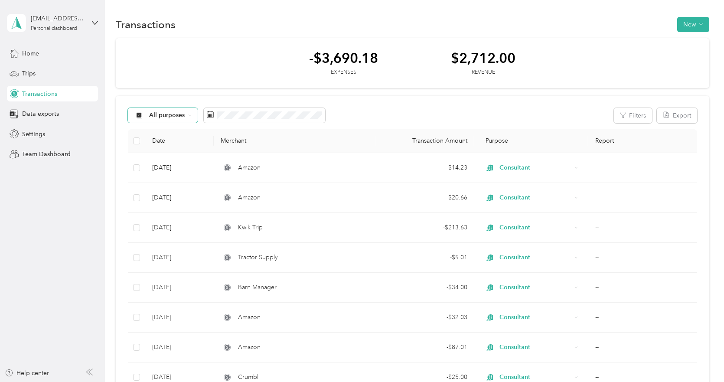
click at [182, 116] on span "All purposes" at bounding box center [167, 115] width 36 height 6
click at [172, 187] on span "Consultant" at bounding box center [170, 191] width 42 height 9
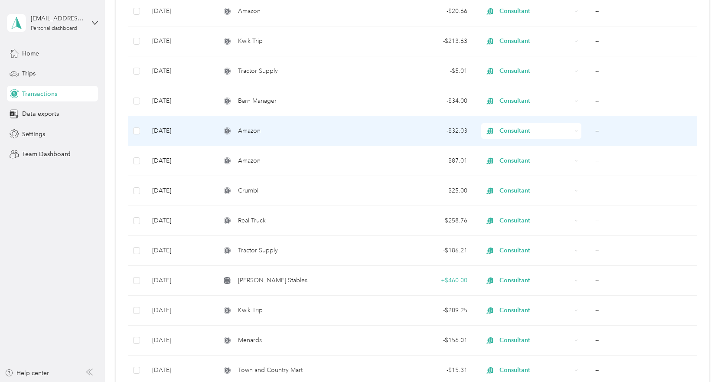
scroll to position [260, 0]
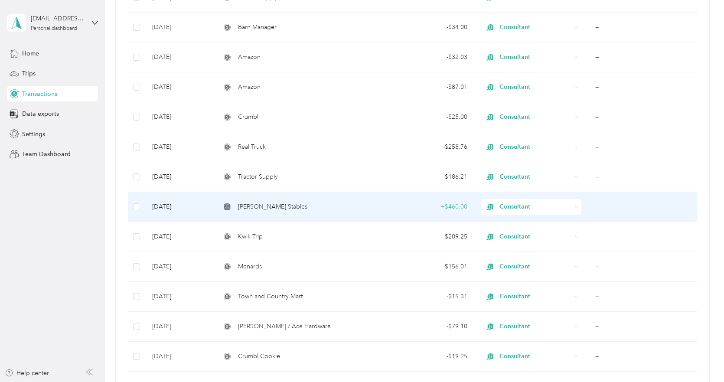
click at [408, 209] on div "+ $460.00" at bounding box center [425, 207] width 84 height 10
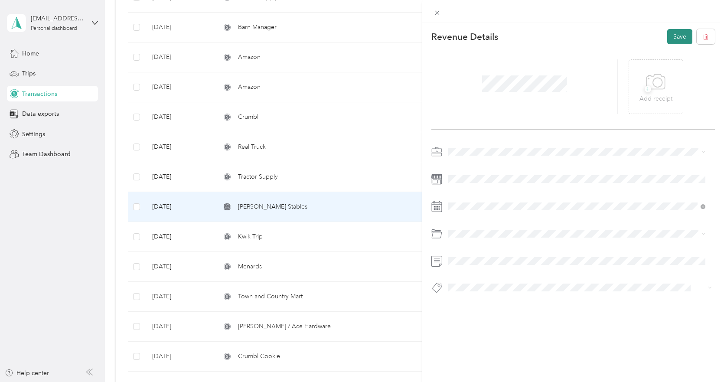
click at [667, 35] on button "Save" at bounding box center [679, 36] width 25 height 15
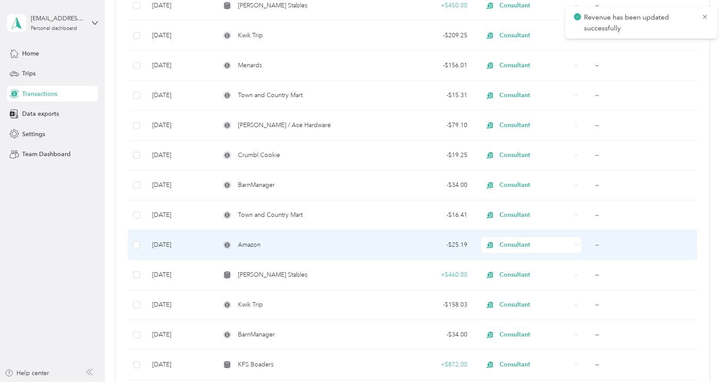
scroll to position [477, 0]
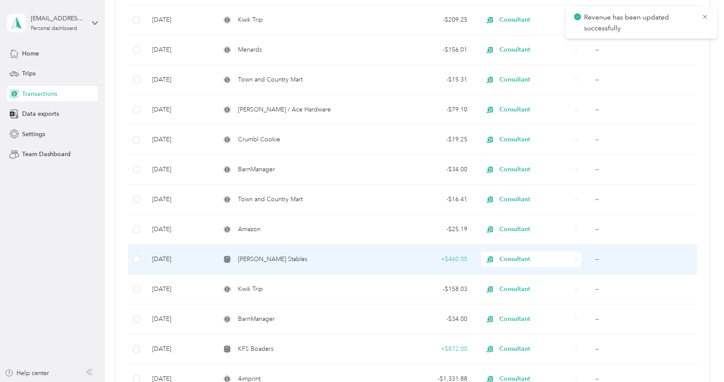
click at [445, 263] on div "+ $460.00" at bounding box center [425, 259] width 84 height 10
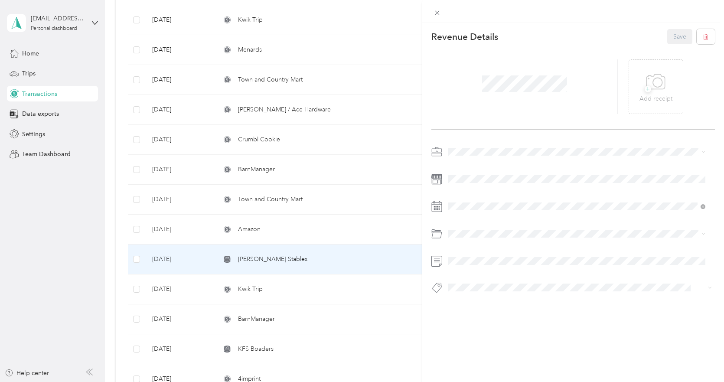
click at [559, 95] on div at bounding box center [524, 86] width 186 height 55
click at [675, 36] on button "Save" at bounding box center [679, 36] width 25 height 15
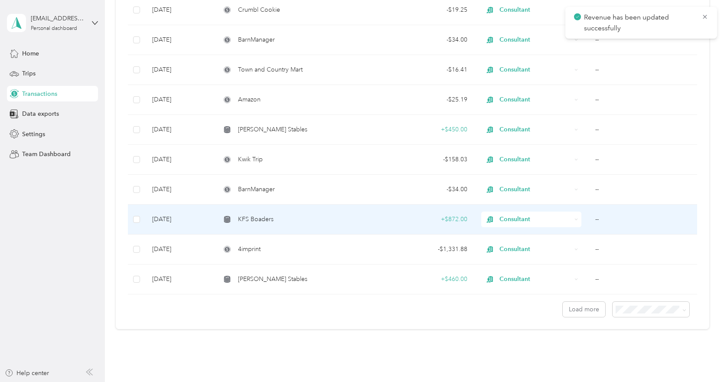
scroll to position [607, 0]
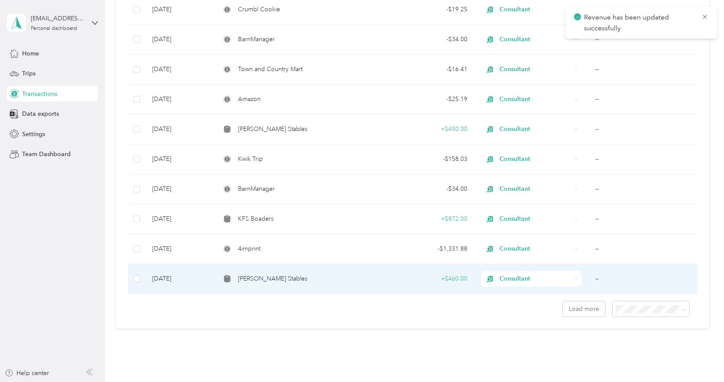
click at [461, 284] on td "+ $460.00" at bounding box center [425, 279] width 98 height 30
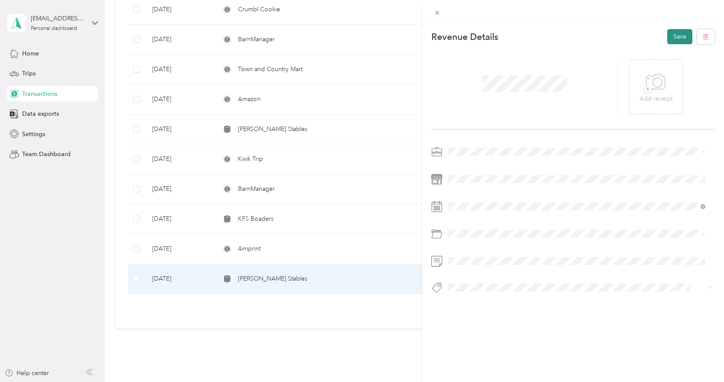
click at [667, 40] on button "Save" at bounding box center [679, 36] width 25 height 15
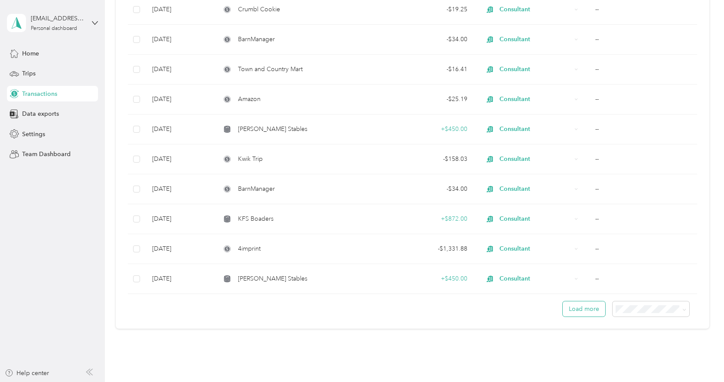
click at [592, 312] on button "Load more" at bounding box center [584, 308] width 42 height 15
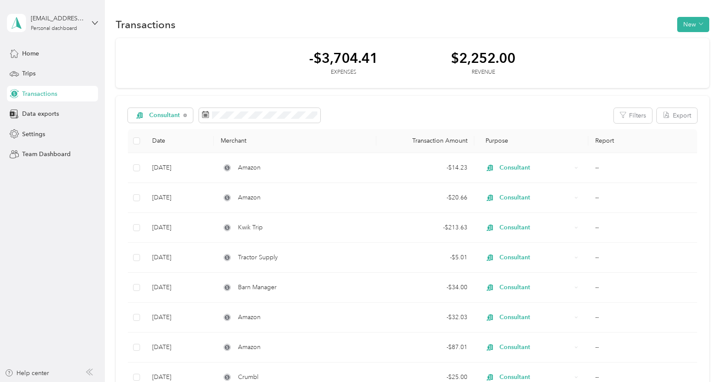
click at [673, 23] on div "Transactions New" at bounding box center [412, 24] width 593 height 18
click at [683, 26] on button "New" at bounding box center [693, 24] width 32 height 15
click at [684, 55] on span "Revenue" at bounding box center [689, 56] width 24 height 9
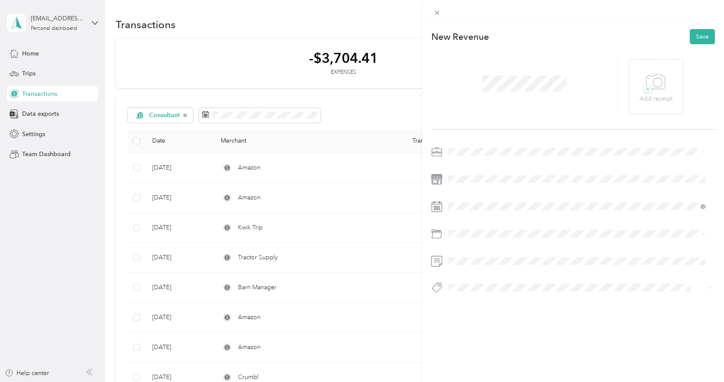
click at [488, 192] on li "Consultant" at bounding box center [576, 197] width 263 height 15
click at [466, 249] on div "[DATE]" at bounding box center [499, 256] width 109 height 16
click at [471, 254] on icon at bounding box center [470, 255] width 9 height 9
click at [472, 255] on icon at bounding box center [470, 255] width 9 height 9
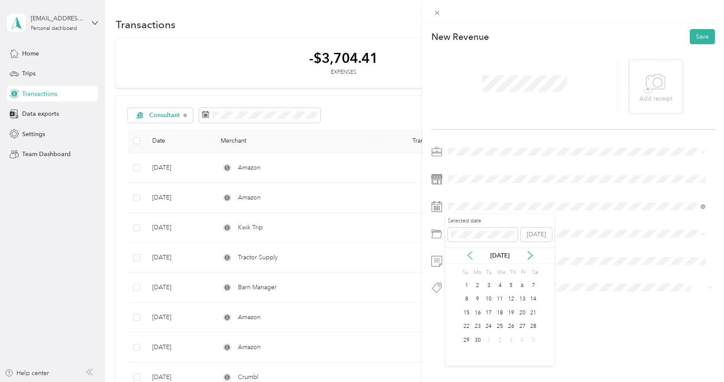
click at [472, 255] on icon at bounding box center [470, 255] width 9 height 9
click at [516, 281] on div "1" at bounding box center [510, 285] width 11 height 11
click at [695, 37] on button "Save" at bounding box center [702, 36] width 25 height 15
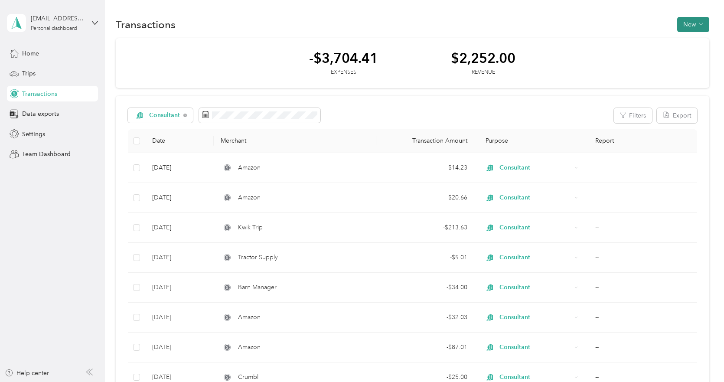
drag, startPoint x: 683, startPoint y: 23, endPoint x: 679, endPoint y: 29, distance: 7.6
click at [683, 23] on button "New" at bounding box center [693, 24] width 32 height 15
click at [686, 57] on span "Revenue" at bounding box center [689, 56] width 24 height 9
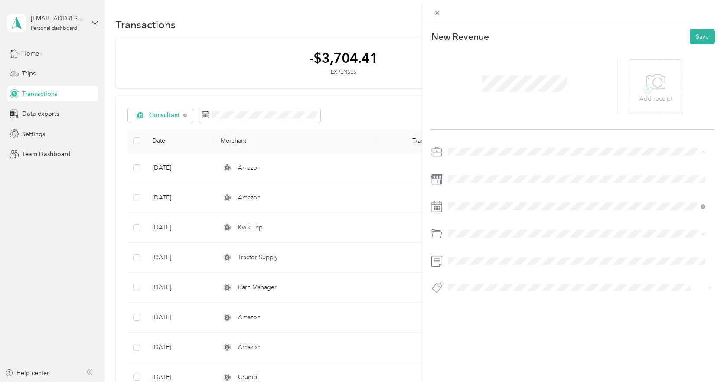
click at [482, 196] on div "Consultant" at bounding box center [576, 197] width 251 height 9
click at [477, 283] on div "1" at bounding box center [477, 285] width 11 height 11
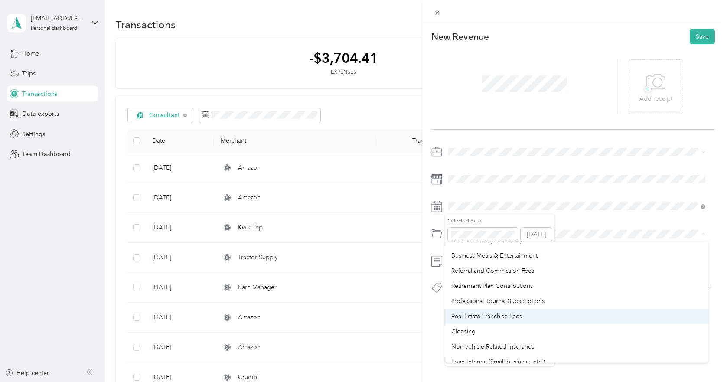
scroll to position [460, 0]
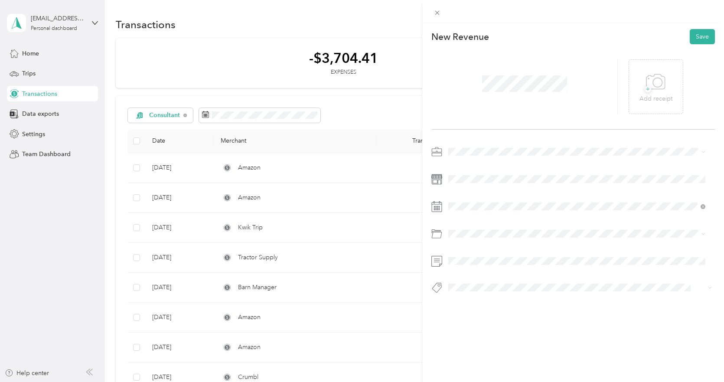
click at [686, 114] on div "+ Add receipt" at bounding box center [573, 86] width 284 height 85
click at [653, 46] on div "+ Add receipt" at bounding box center [573, 86] width 284 height 85
click at [690, 42] on button "Save" at bounding box center [702, 36] width 25 height 15
click at [479, 174] on span at bounding box center [580, 179] width 270 height 14
click at [695, 37] on button "Save" at bounding box center [702, 36] width 25 height 15
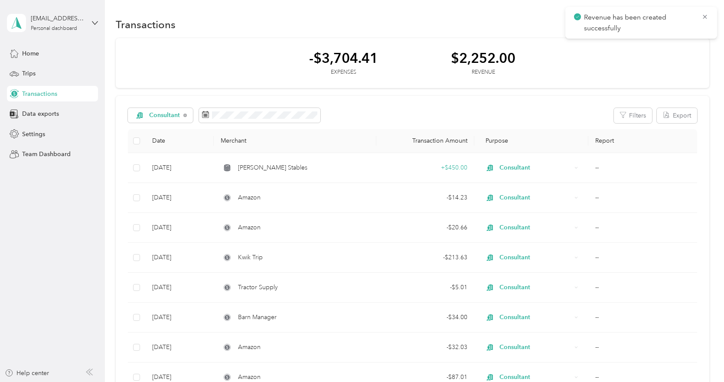
click at [690, 29] on button "New" at bounding box center [693, 24] width 32 height 15
click at [690, 44] on span "Expense" at bounding box center [688, 40] width 23 height 9
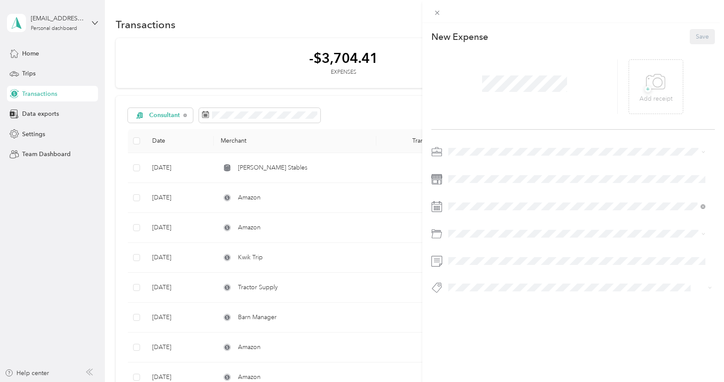
click at [475, 199] on span "Consultant" at bounding box center [465, 197] width 29 height 7
click at [478, 286] on div "1" at bounding box center [477, 285] width 11 height 11
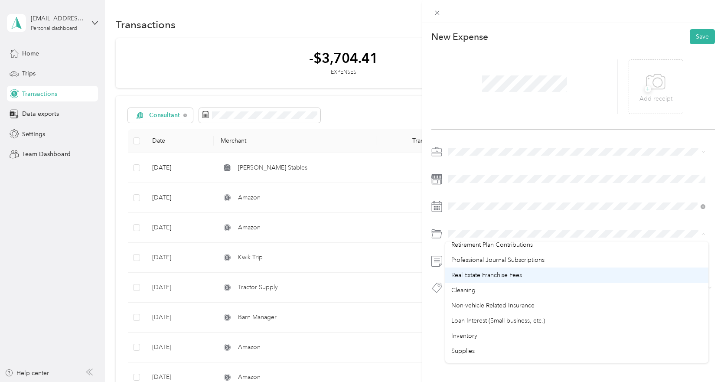
scroll to position [434, 0]
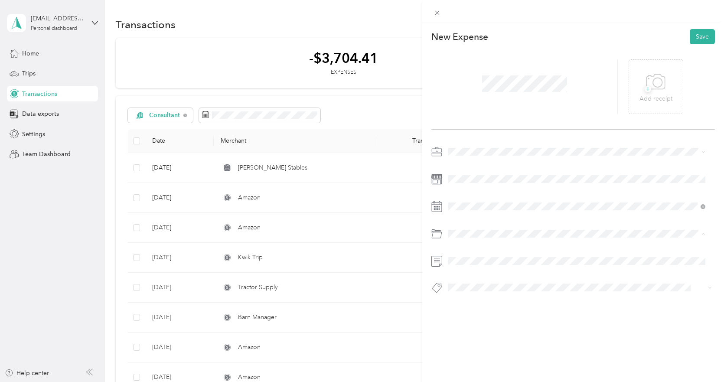
click at [490, 302] on div "Supplies" at bounding box center [576, 305] width 251 height 9
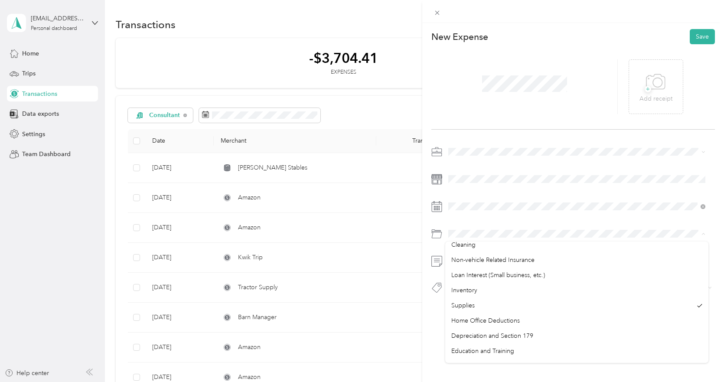
scroll to position [460, 0]
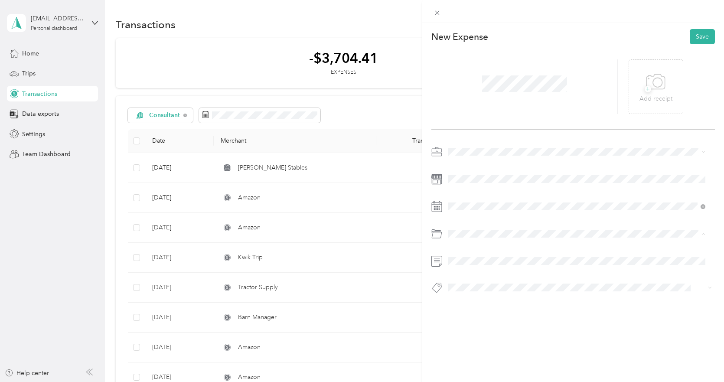
click at [640, 188] on div at bounding box center [573, 222] width 284 height 155
click at [646, 74] on icon at bounding box center [656, 82] width 20 height 24
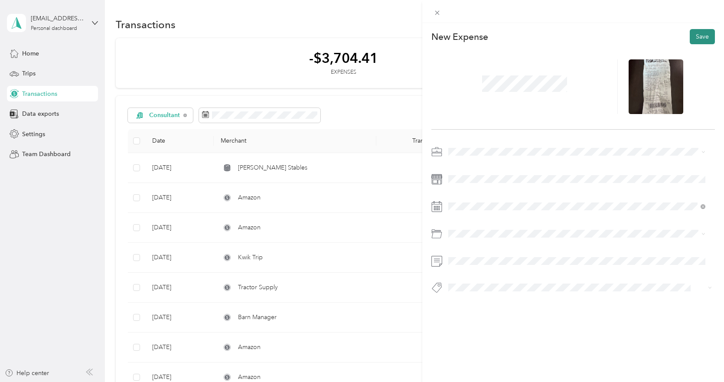
click at [702, 39] on button "Save" at bounding box center [702, 36] width 25 height 15
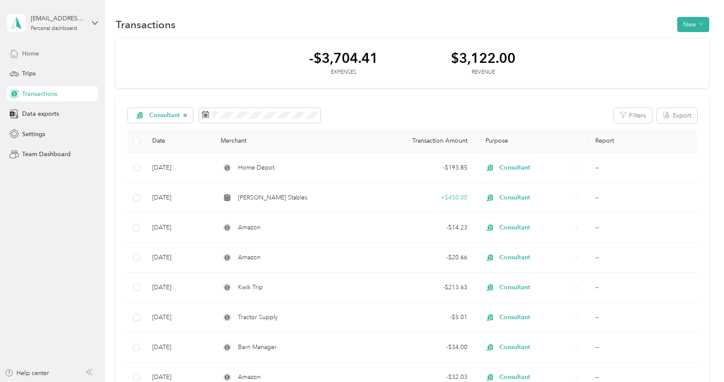
click at [51, 55] on div "Home" at bounding box center [52, 54] width 91 height 16
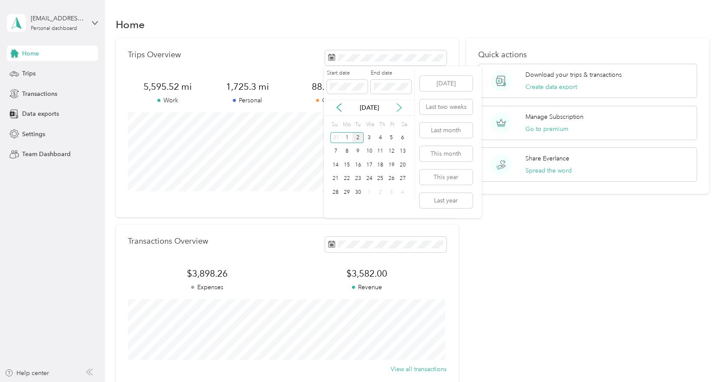
click at [396, 108] on icon at bounding box center [399, 107] width 9 height 9
click at [344, 113] on div "[DATE]" at bounding box center [369, 108] width 91 height 16
click at [342, 109] on icon at bounding box center [339, 107] width 9 height 9
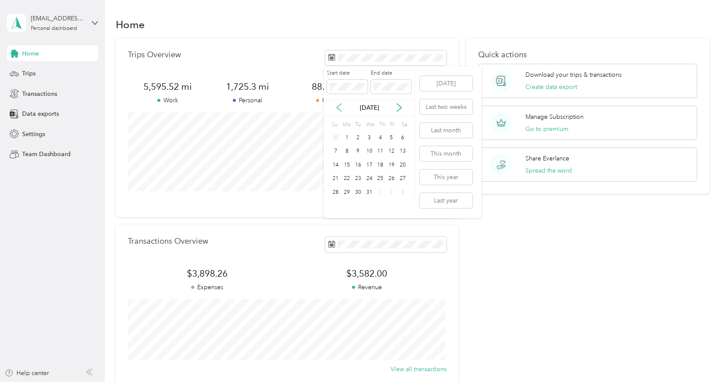
click at [340, 109] on icon at bounding box center [339, 107] width 9 height 9
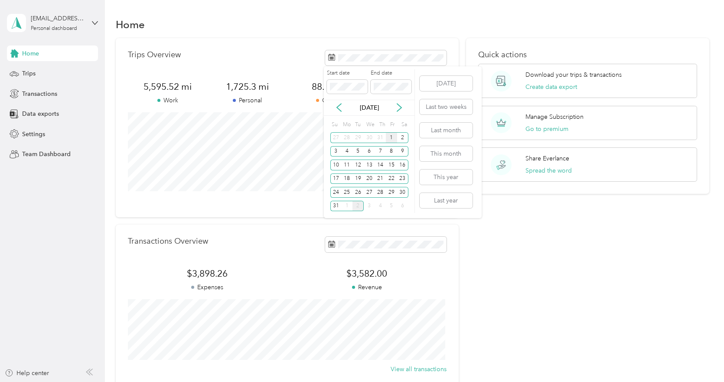
click at [390, 137] on div "1" at bounding box center [391, 137] width 11 height 11
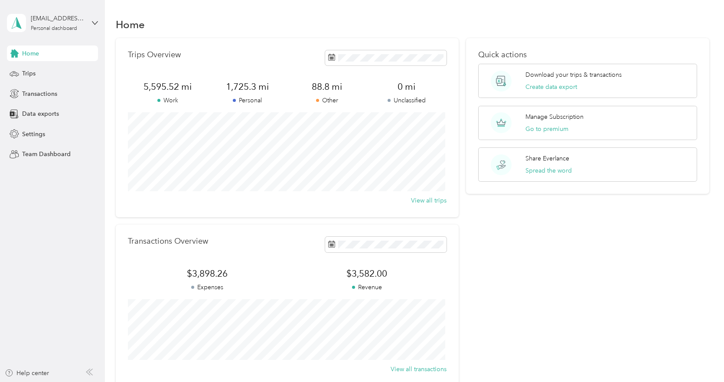
click at [536, 284] on div "Quick actions Download your trips & transactions Create data export Manage Subs…" at bounding box center [587, 212] width 243 height 348
click at [368, 62] on span at bounding box center [385, 57] width 121 height 15
click at [342, 108] on icon at bounding box center [339, 107] width 9 height 9
click at [391, 138] on div "1" at bounding box center [391, 137] width 11 height 11
click at [410, 52] on span at bounding box center [385, 57] width 121 height 15
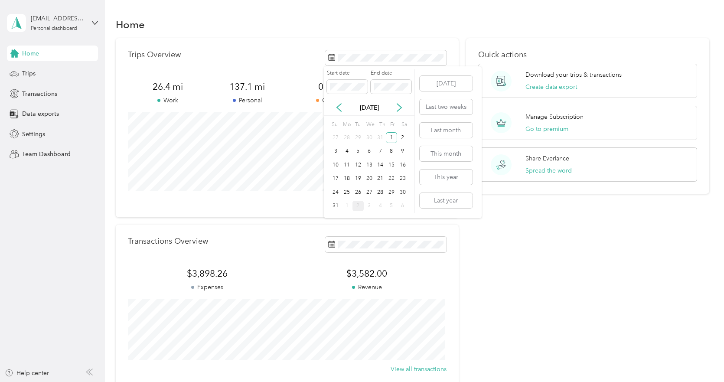
click at [404, 91] on span at bounding box center [391, 87] width 41 height 14
click at [428, 86] on button "[DATE]" at bounding box center [446, 83] width 53 height 15
click at [335, 107] on icon at bounding box center [339, 107] width 9 height 9
click at [391, 135] on div "1" at bounding box center [391, 137] width 11 height 11
click at [398, 111] on icon at bounding box center [399, 107] width 9 height 9
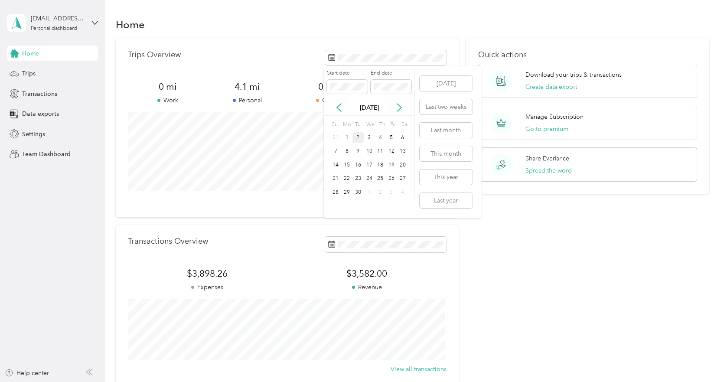
click at [360, 139] on div "2" at bounding box center [357, 137] width 11 height 11
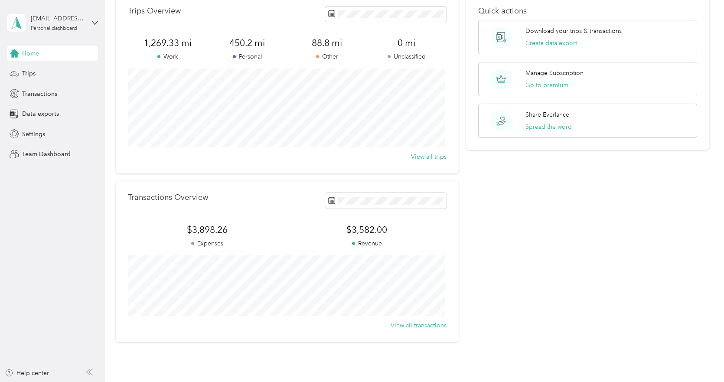
scroll to position [93, 0]
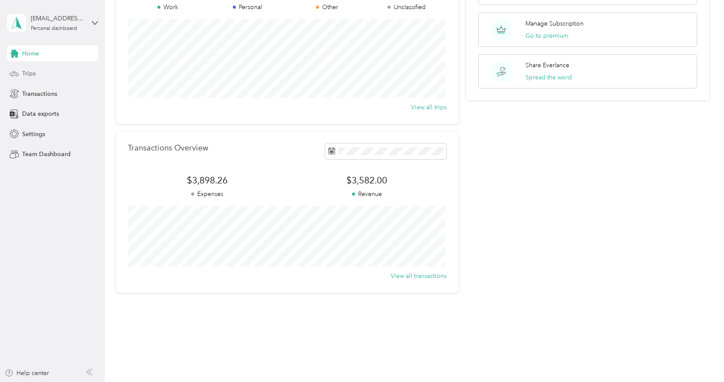
click at [53, 75] on div "Trips" at bounding box center [52, 74] width 91 height 16
